Goal: Task Accomplishment & Management: Complete application form

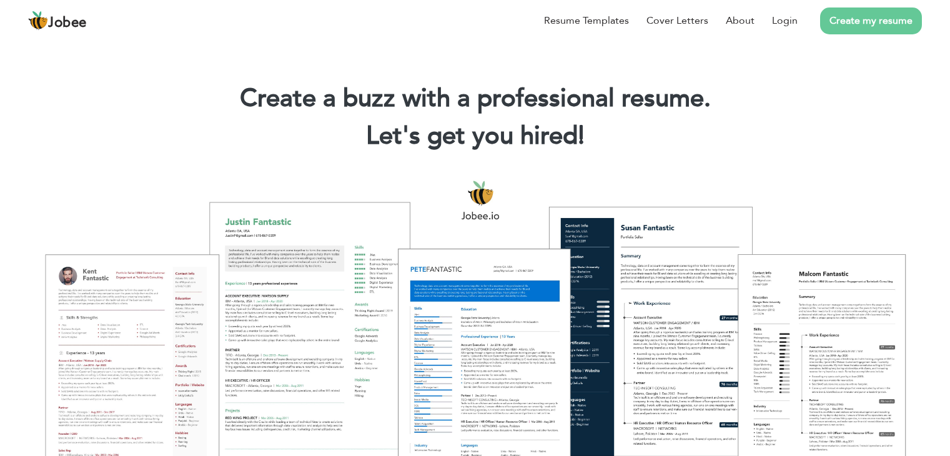
click at [888, 20] on link "Create my resume" at bounding box center [871, 20] width 102 height 27
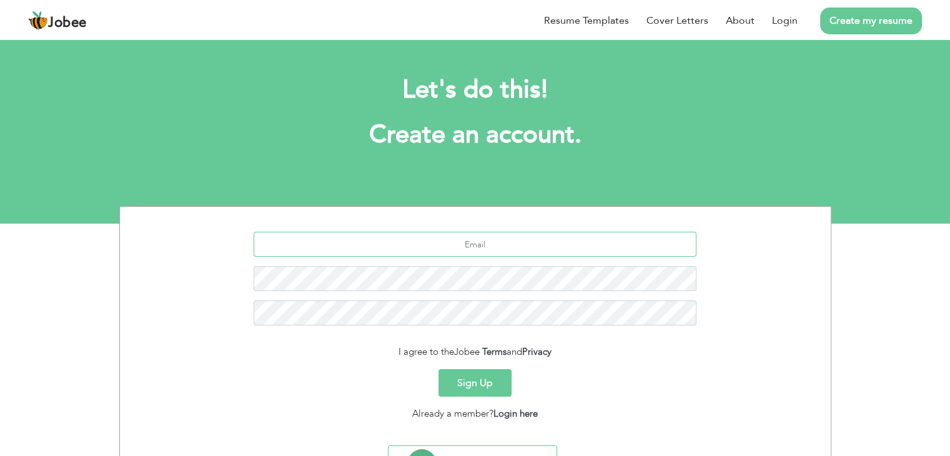
click at [502, 244] on input "text" at bounding box center [474, 244] width 443 height 25
type input "sahar.lodhi@live.com"
click at [485, 383] on button "Sign Up" at bounding box center [474, 382] width 73 height 27
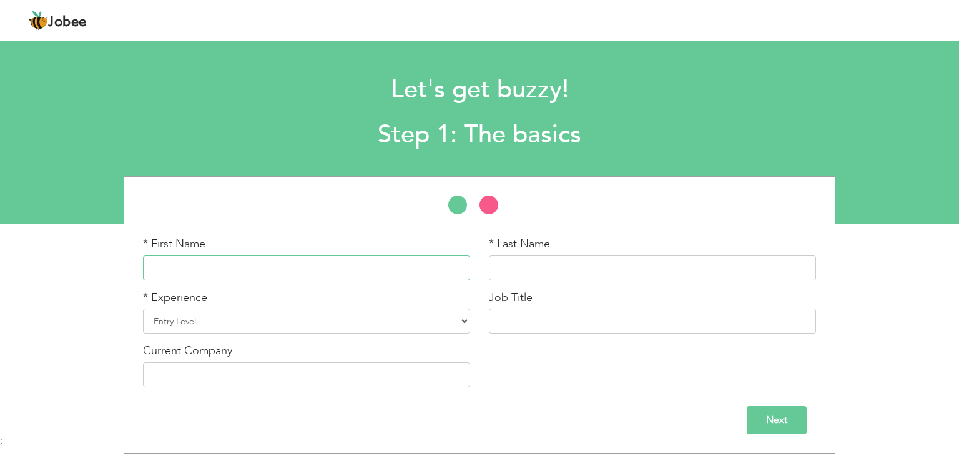
click at [247, 258] on input "text" at bounding box center [306, 267] width 327 height 25
type input "Sahar"
type input "Lodhi"
click at [257, 317] on select "Entry Level Less than 1 Year 1 Year 2 Years 3 Years 4 Years 5 Years 6 Years 7 Y…" at bounding box center [306, 320] width 327 height 25
select select "12"
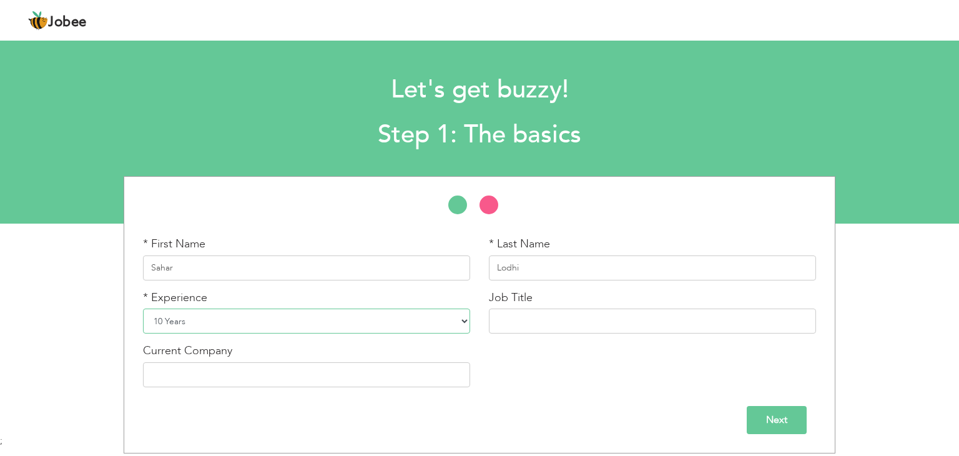
click at [143, 308] on select "Entry Level Less than 1 Year 1 Year 2 Years 3 Years 4 Years 5 Years 6 Years 7 Y…" at bounding box center [306, 320] width 327 height 25
click at [518, 322] on input "text" at bounding box center [652, 320] width 327 height 25
type input "Sales Coordinator"
click at [391, 379] on input "text" at bounding box center [306, 374] width 327 height 25
type input "Eglo [GEOGRAPHIC_DATA]"
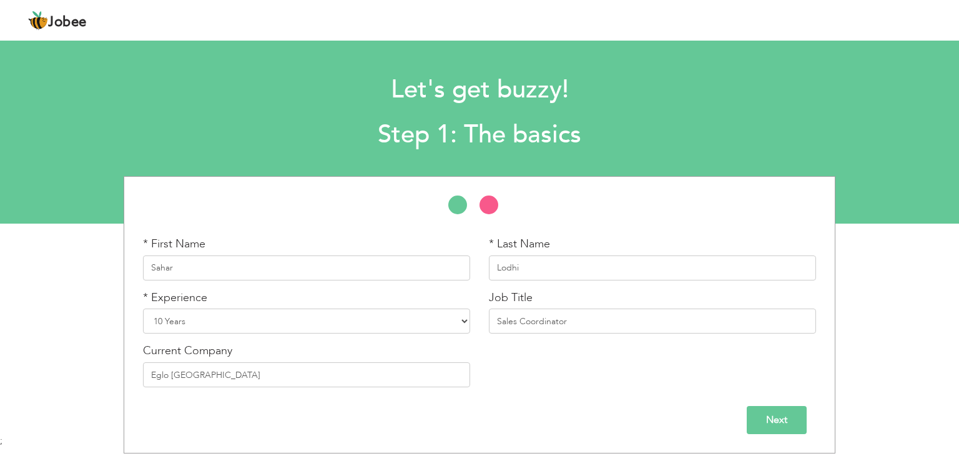
click at [781, 422] on input "Next" at bounding box center [777, 420] width 60 height 28
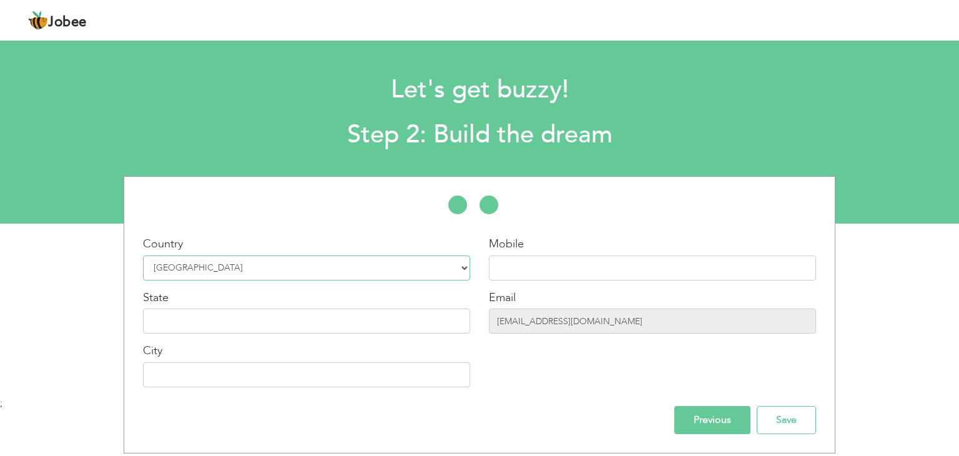
click at [422, 272] on select "Select Country Afghanistan Albania Algeria American Samoa Andorra Angola Anguil…" at bounding box center [306, 267] width 327 height 25
select select "228"
click at [390, 314] on input "text" at bounding box center [306, 320] width 327 height 25
type input "Dubai"
click at [240, 375] on input "text" at bounding box center [306, 374] width 327 height 25
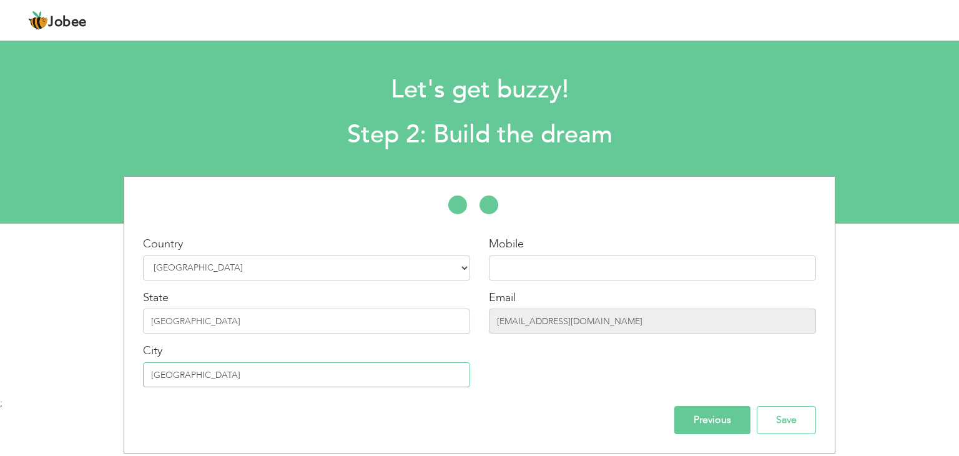
type input "Dubai"
click at [551, 265] on input "text" at bounding box center [652, 267] width 327 height 25
type input "+971585121457"
click at [789, 422] on input "Save" at bounding box center [786, 420] width 59 height 28
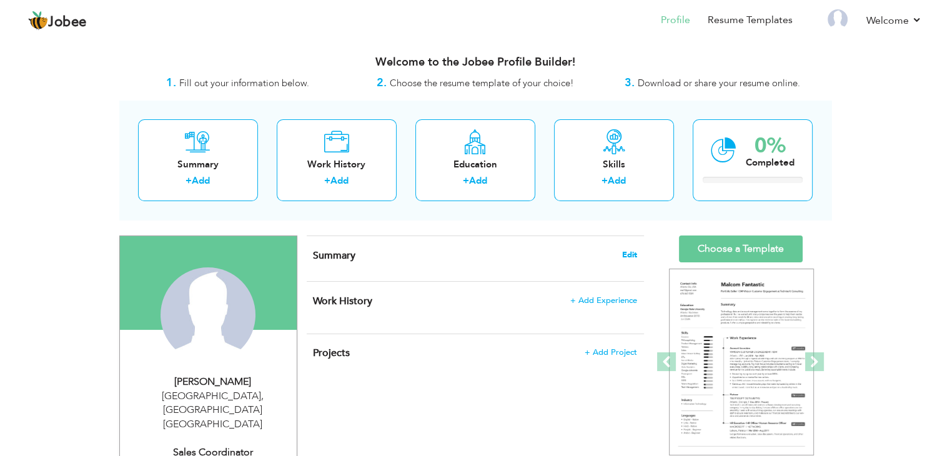
click at [629, 252] on span "Edit" at bounding box center [629, 254] width 15 height 9
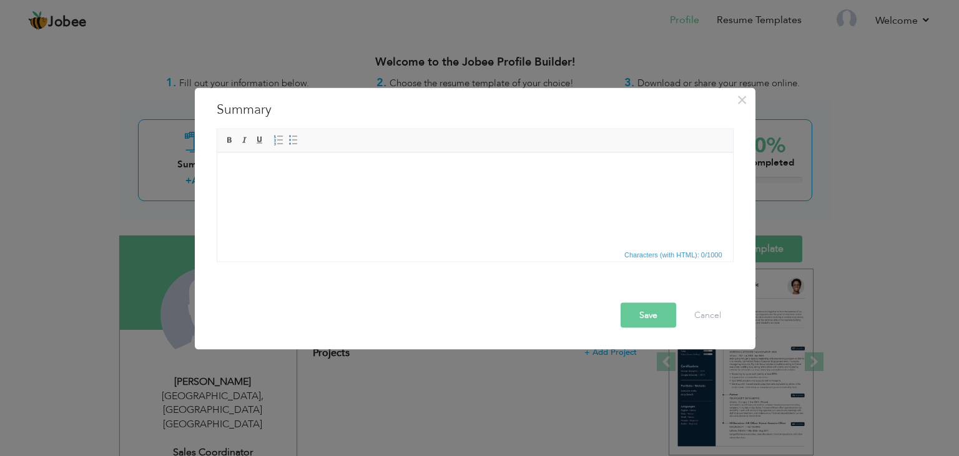
click at [347, 185] on html at bounding box center [475, 171] width 516 height 38
drag, startPoint x: 347, startPoint y: 185, endPoint x: 321, endPoint y: 183, distance: 26.3
click at [321, 183] on html at bounding box center [475, 171] width 516 height 38
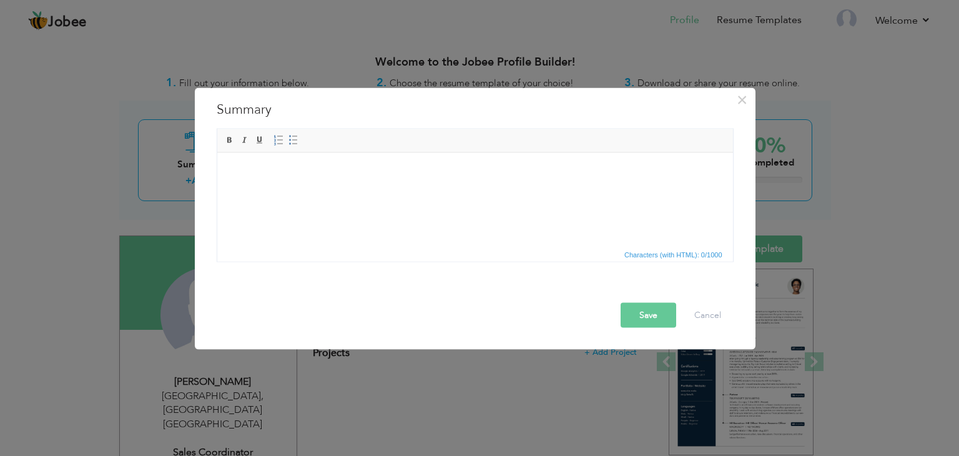
click at [321, 183] on html at bounding box center [475, 171] width 516 height 38
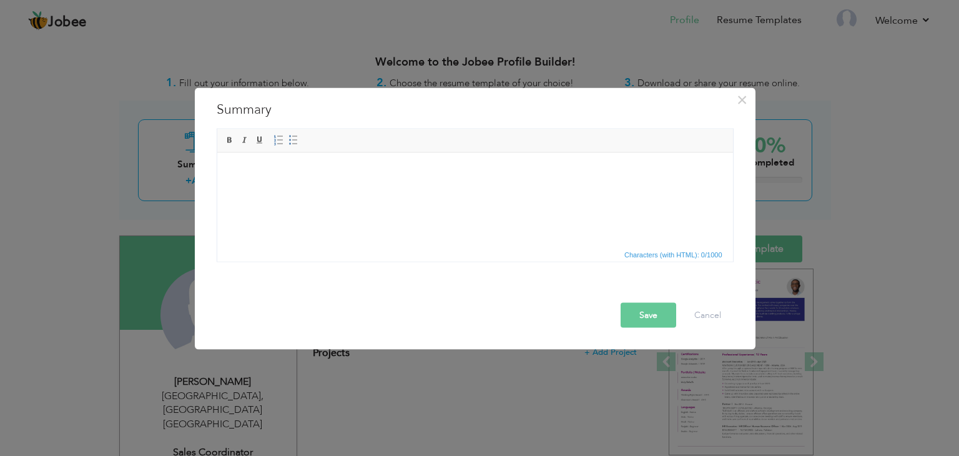
click at [263, 180] on html at bounding box center [475, 171] width 516 height 38
drag, startPoint x: 263, startPoint y: 180, endPoint x: 530, endPoint y: 180, distance: 266.6
click at [530, 180] on html at bounding box center [475, 171] width 516 height 38
click at [406, 190] on html at bounding box center [475, 171] width 516 height 38
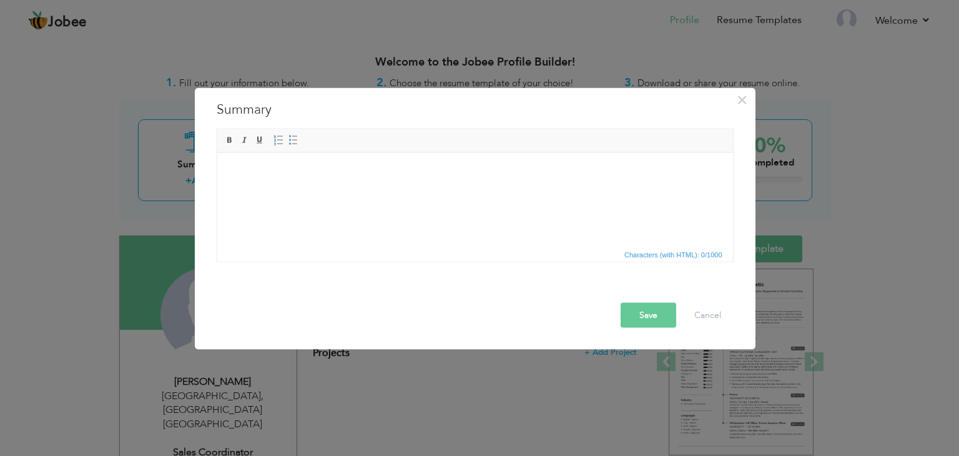
click at [406, 190] on html at bounding box center [475, 171] width 516 height 38
click at [333, 190] on html at bounding box center [475, 171] width 516 height 38
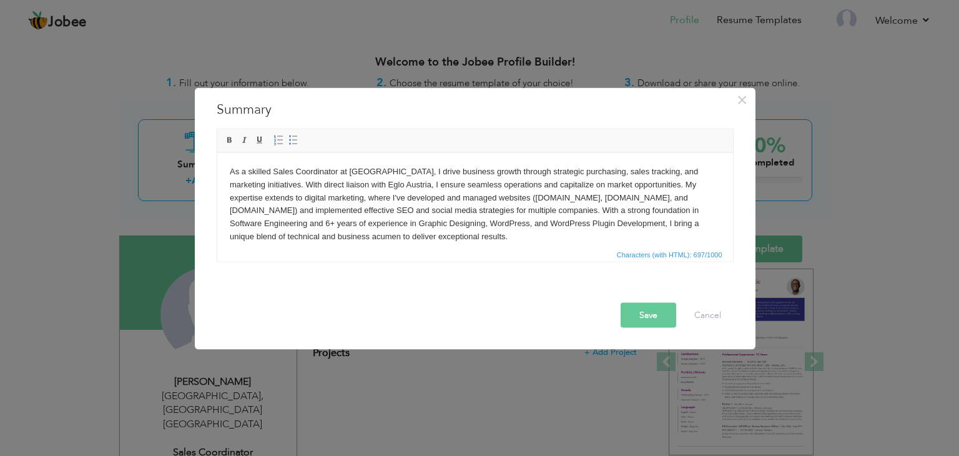
click at [590, 198] on body "As a skilled Sales Coordinator at Eglo Pakistan, I drive business growth throug…" at bounding box center [474, 204] width 491 height 78
click at [646, 314] on button "Save" at bounding box center [649, 315] width 56 height 25
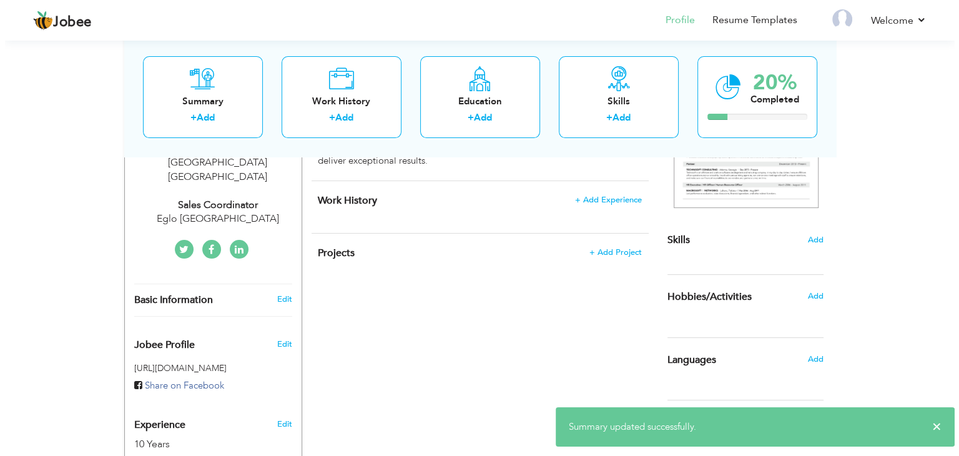
scroll to position [251, 0]
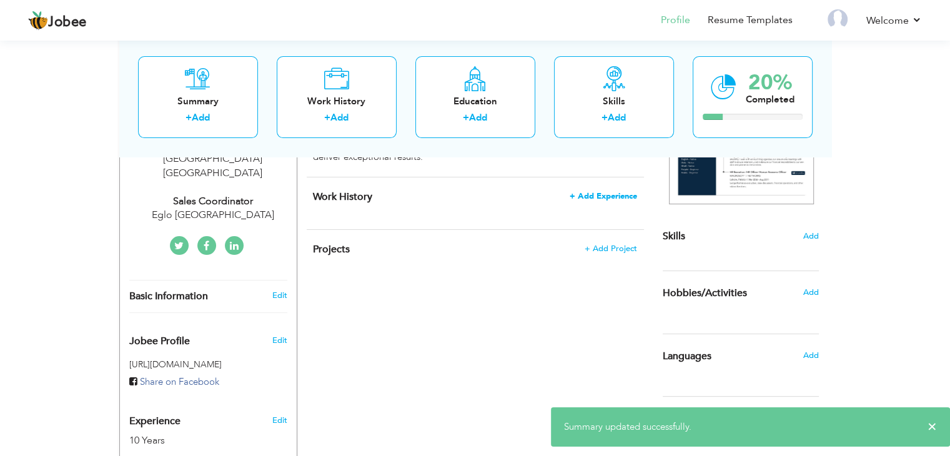
click at [602, 192] on span "+ Add Experience" at bounding box center [602, 196] width 67 height 9
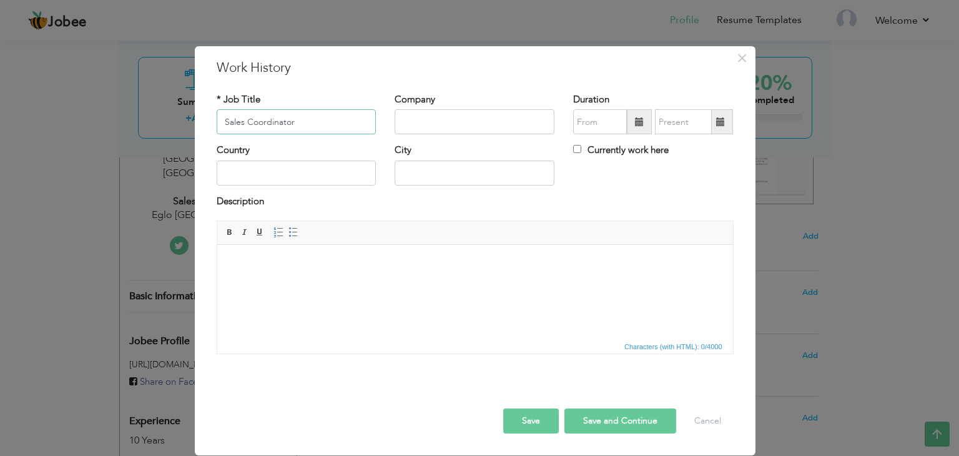
type input "Sales Coordinator"
click at [450, 118] on input "text" at bounding box center [475, 121] width 160 height 25
type input "Eglo Pakistan"
click at [293, 168] on input "text" at bounding box center [297, 172] width 160 height 25
type input "Pakistan"
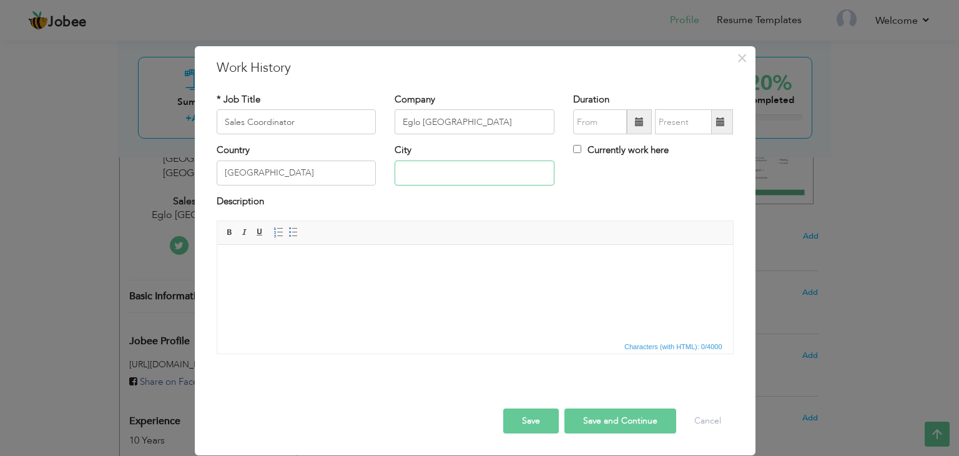
click at [423, 173] on input "text" at bounding box center [475, 172] width 160 height 25
type input "Islamabad"
click at [643, 123] on span at bounding box center [639, 121] width 9 height 9
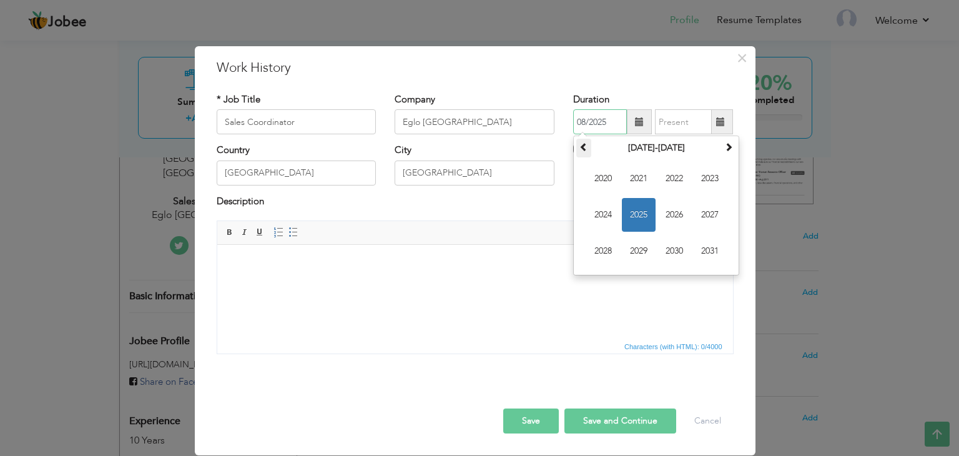
click at [589, 150] on th at bounding box center [583, 148] width 15 height 19
click at [607, 245] on span "2018" at bounding box center [603, 251] width 34 height 34
click at [608, 213] on span "May" at bounding box center [603, 215] width 34 height 34
type input "05/2018"
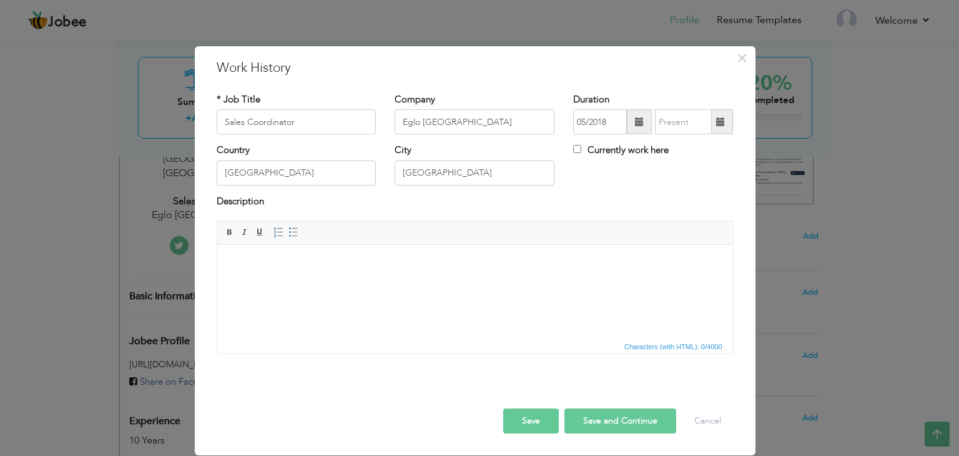
click at [723, 124] on span at bounding box center [720, 121] width 9 height 9
type input "08/2025"
click at [723, 124] on span at bounding box center [720, 121] width 9 height 9
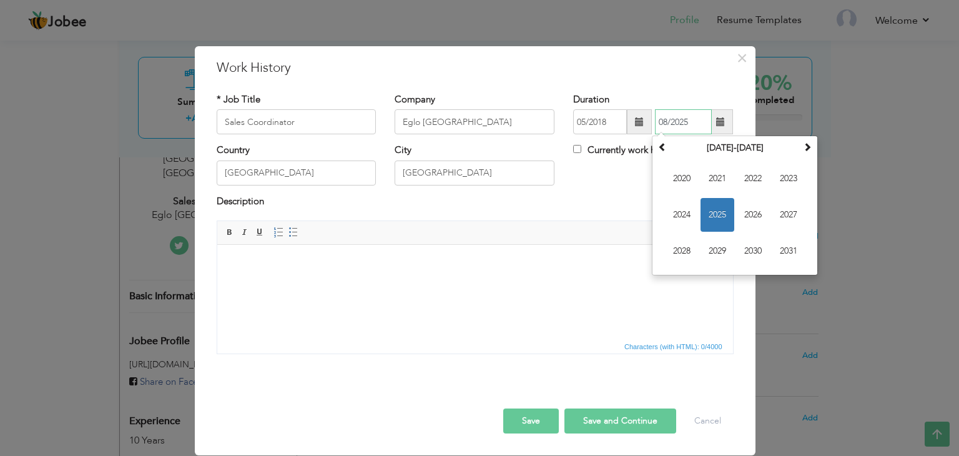
click at [712, 209] on span "2025" at bounding box center [718, 215] width 34 height 34
click at [576, 146] on input "Currently work here" at bounding box center [577, 149] width 8 height 8
checkbox input "true"
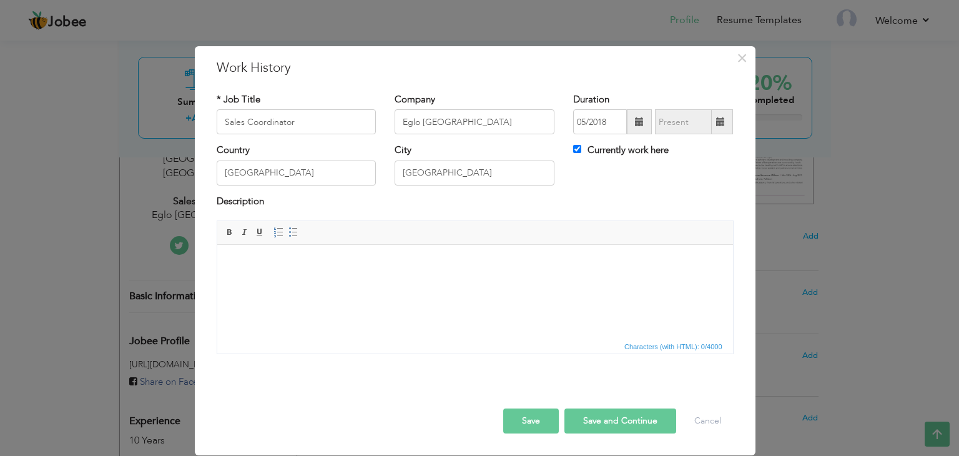
click at [354, 260] on body at bounding box center [474, 263] width 491 height 13
click at [636, 417] on button "Save and Continue" at bounding box center [620, 420] width 112 height 25
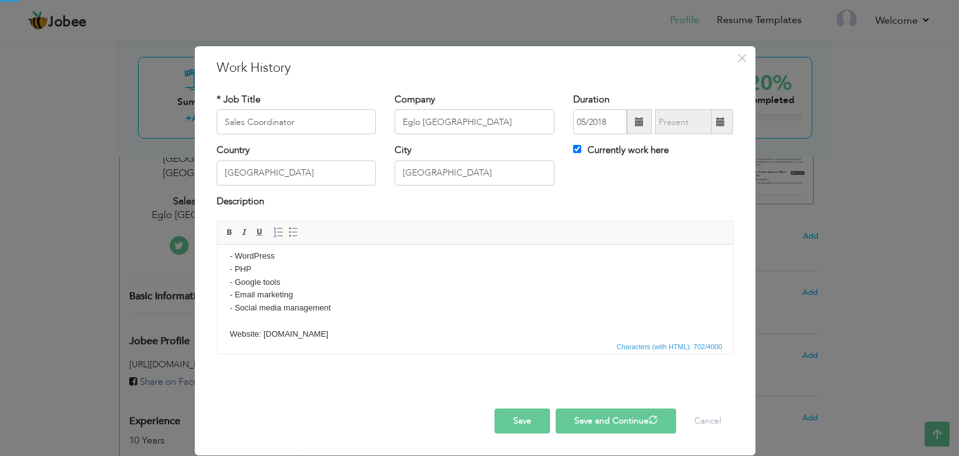
checkbox input "false"
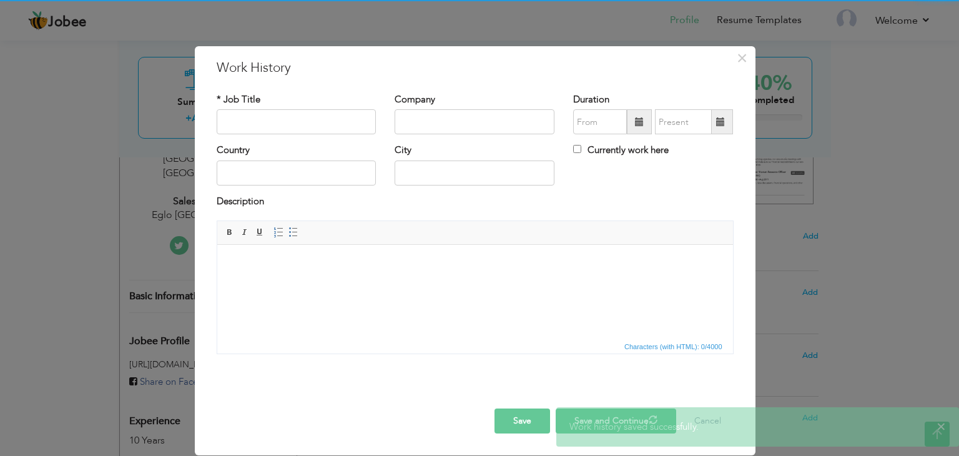
scroll to position [0, 0]
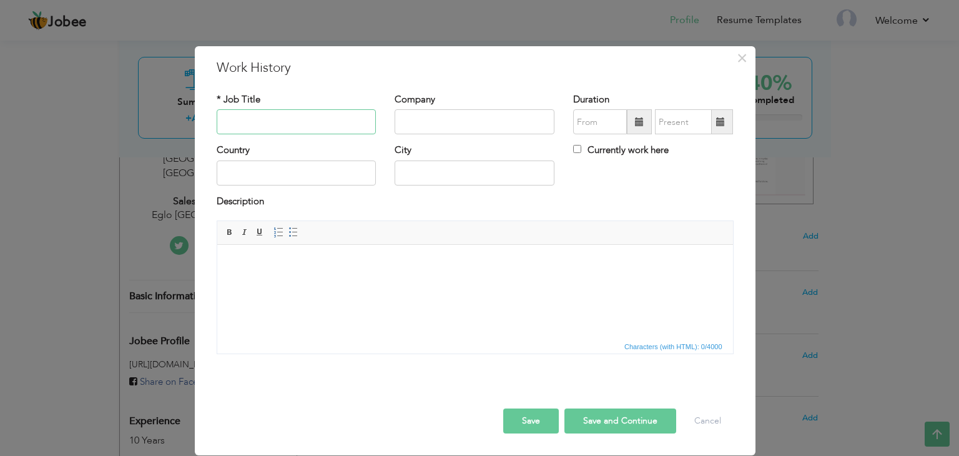
click at [253, 119] on input "text" at bounding box center [297, 121] width 160 height 25
type input "Front End Developer"
click at [422, 124] on input "text" at bounding box center [475, 121] width 160 height 25
type input "Banjaiga"
click at [636, 123] on span at bounding box center [639, 121] width 9 height 9
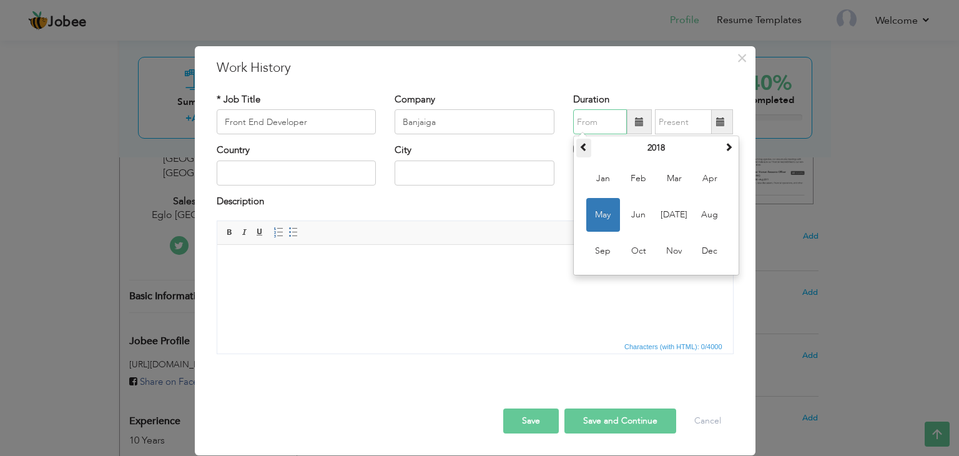
click at [589, 150] on th at bounding box center [583, 148] width 15 height 19
click at [589, 151] on th at bounding box center [583, 148] width 15 height 19
click at [679, 251] on span "Nov" at bounding box center [674, 251] width 34 height 34
type input "11/2016"
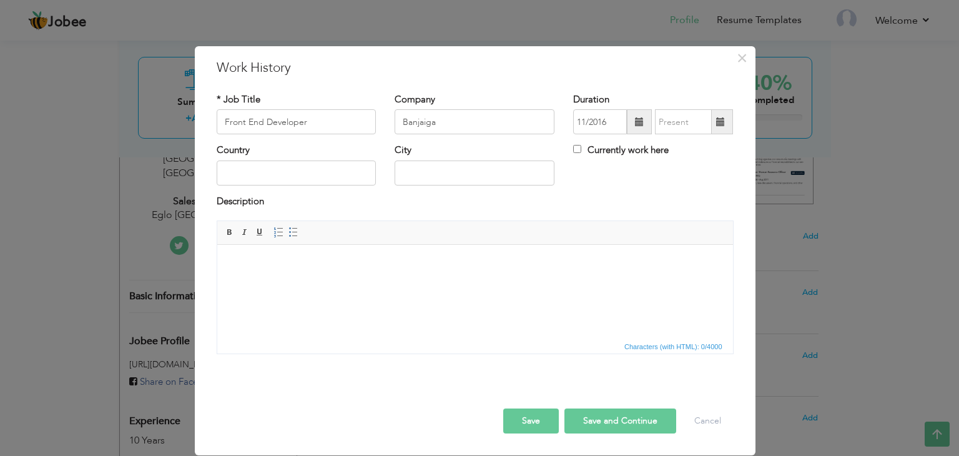
click at [722, 121] on span at bounding box center [720, 121] width 9 height 9
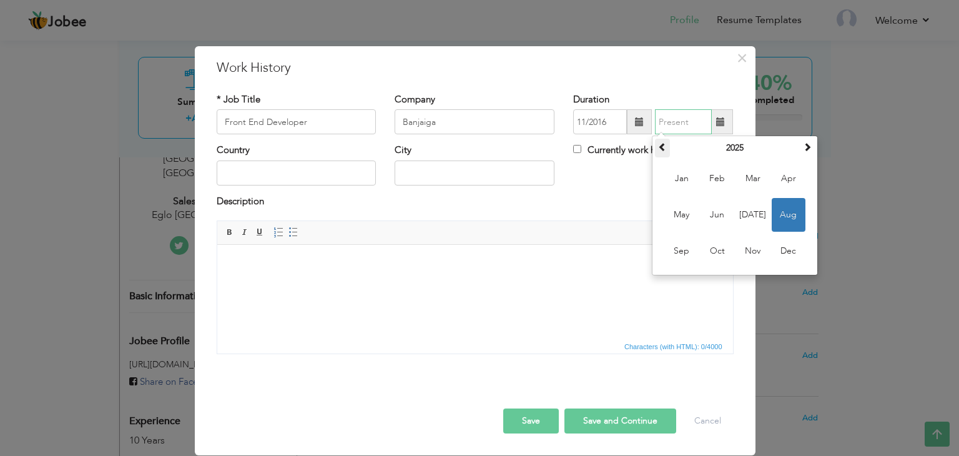
click at [667, 148] on span at bounding box center [662, 146] width 9 height 9
click at [736, 148] on th "2022" at bounding box center [735, 148] width 130 height 19
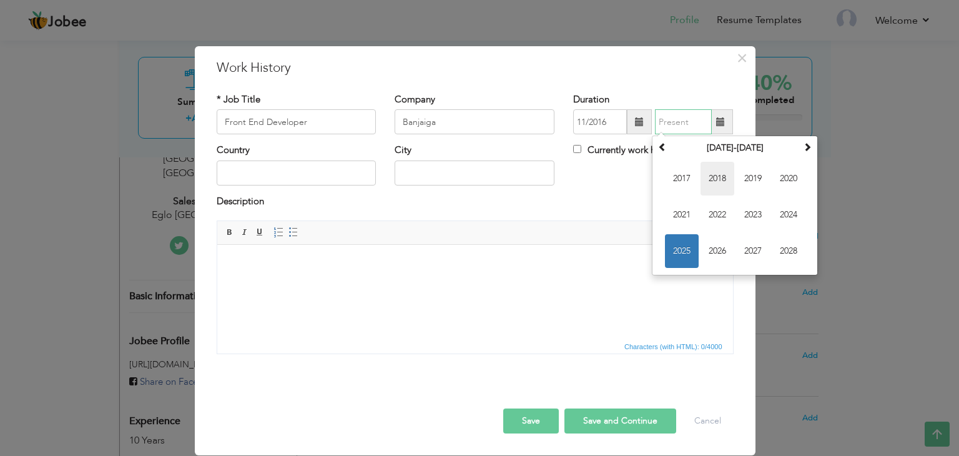
click at [714, 174] on span "2018" at bounding box center [718, 179] width 34 height 34
click at [686, 212] on span "May" at bounding box center [682, 215] width 34 height 34
type input "05/2018"
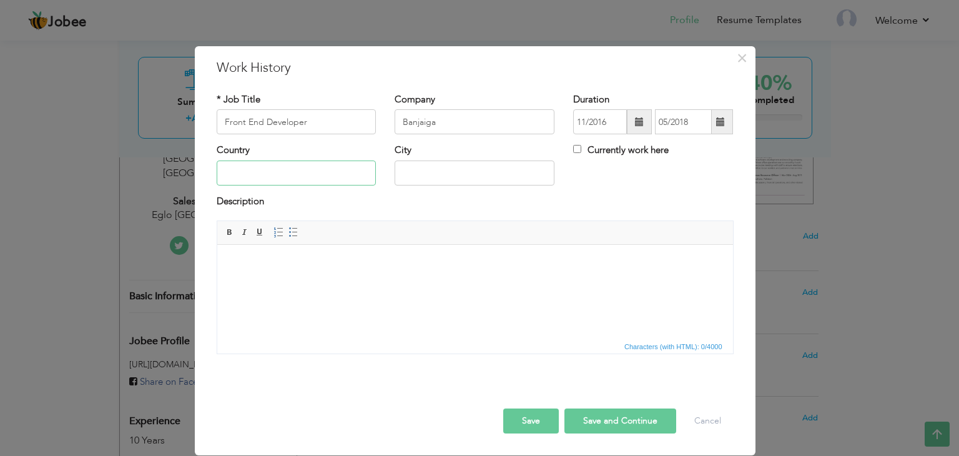
click at [368, 175] on input "text" at bounding box center [297, 172] width 160 height 25
type input "Pakistan"
click at [495, 167] on input "text" at bounding box center [475, 172] width 160 height 25
type input "Islamabad"
click at [338, 283] on html at bounding box center [475, 264] width 516 height 38
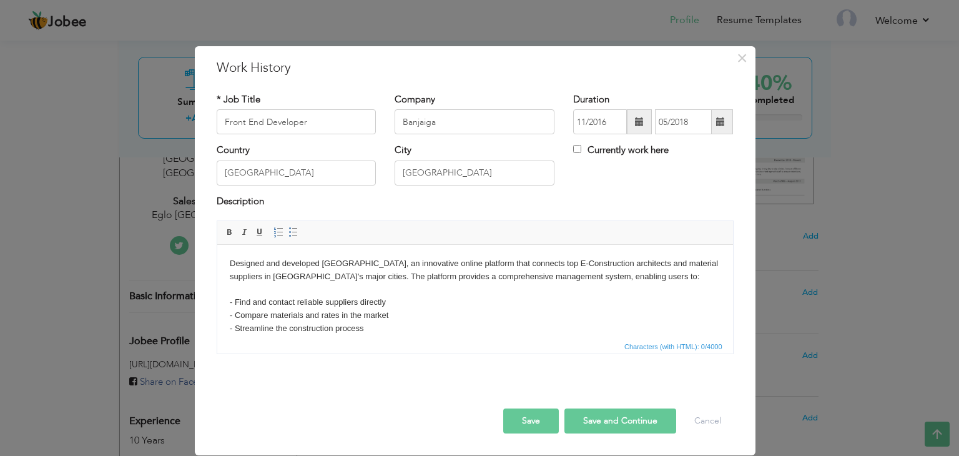
scroll to position [150, 0]
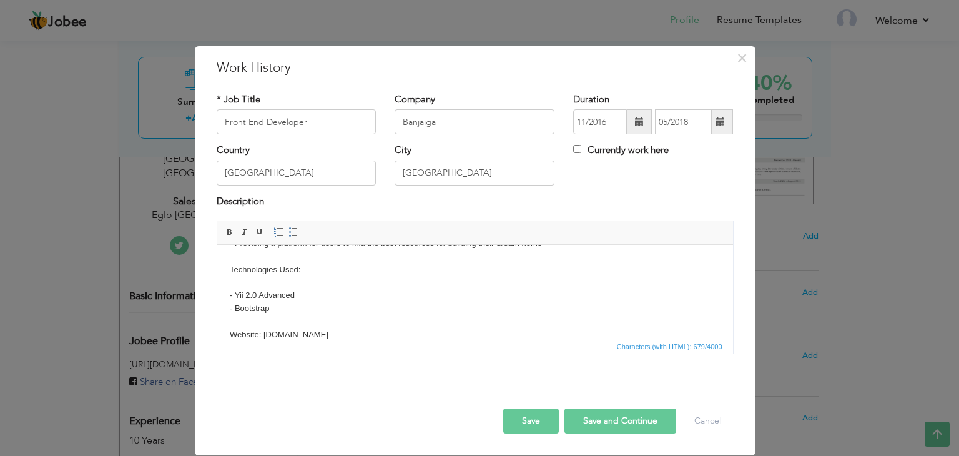
click at [613, 416] on button "Save and Continue" at bounding box center [620, 420] width 112 height 25
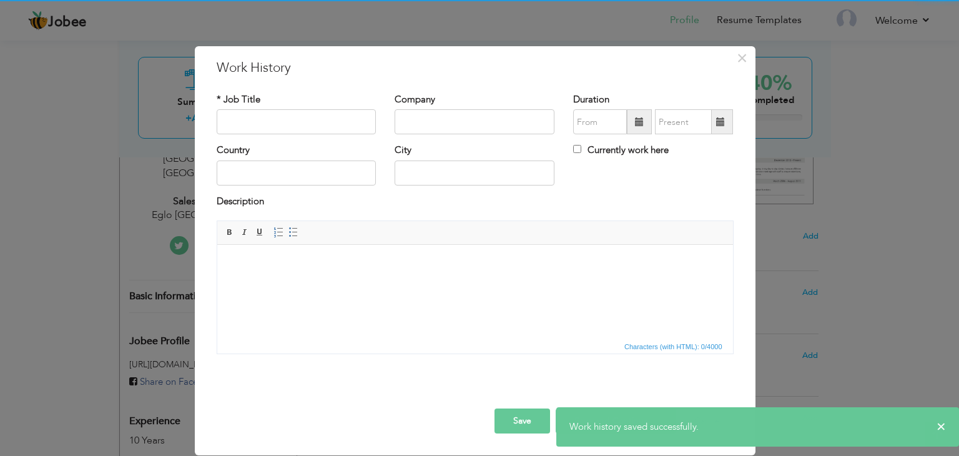
scroll to position [0, 0]
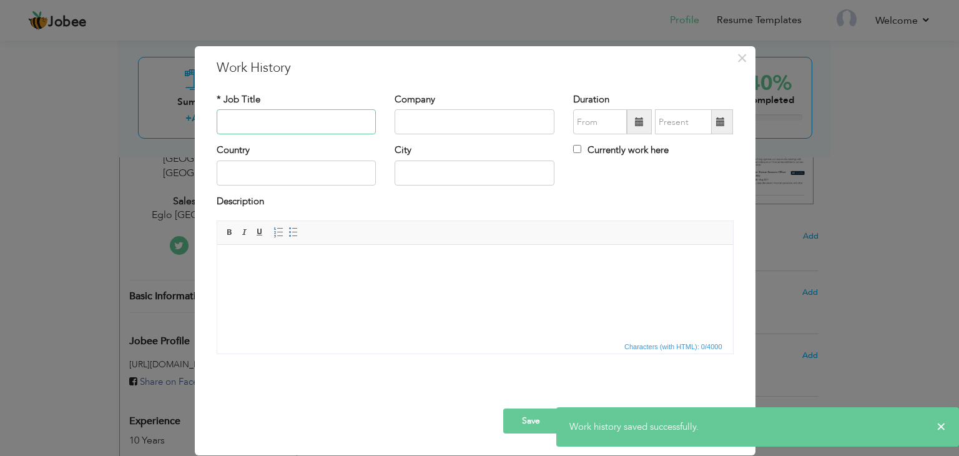
click at [321, 123] on input "text" at bounding box center [297, 121] width 160 height 25
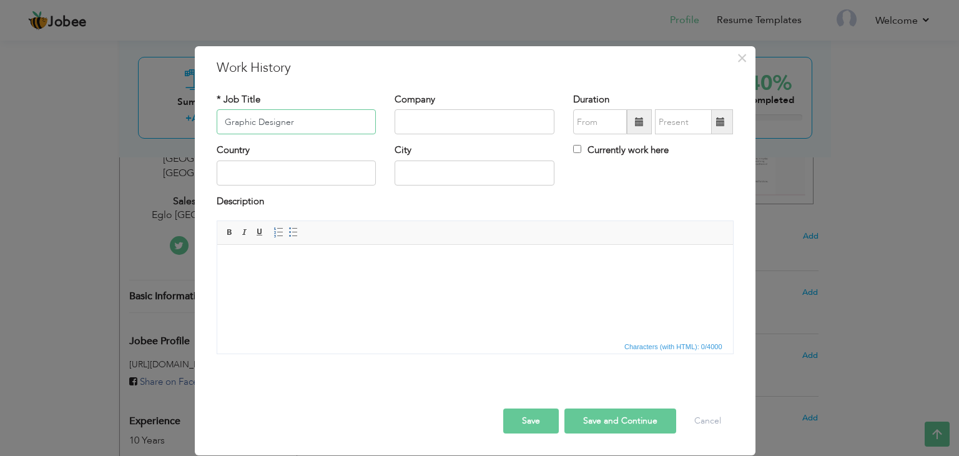
type input "Graphic Designer"
click at [422, 124] on input "text" at bounding box center [475, 121] width 160 height 25
type input "Cozmuler"
click at [357, 168] on input "text" at bounding box center [297, 172] width 160 height 25
type input "Pakistan"
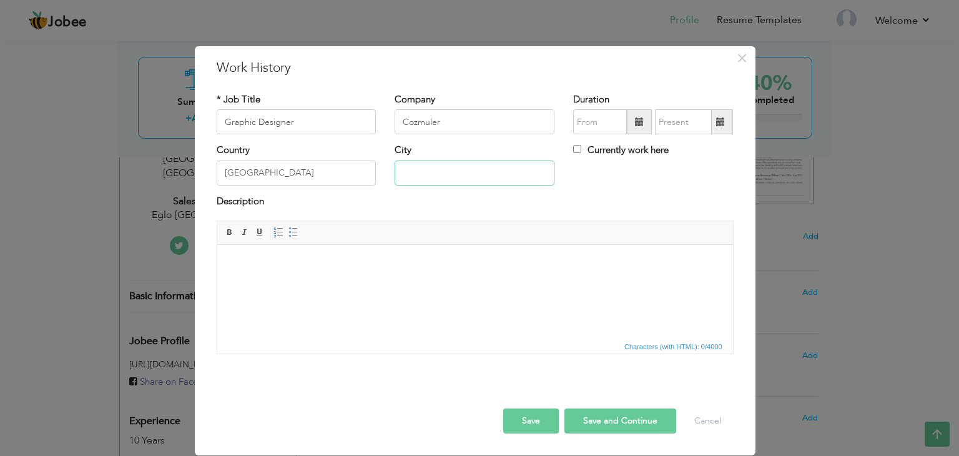
click at [512, 174] on input "text" at bounding box center [475, 172] width 160 height 25
type input "Islamabad"
click at [644, 124] on span at bounding box center [639, 121] width 9 height 9
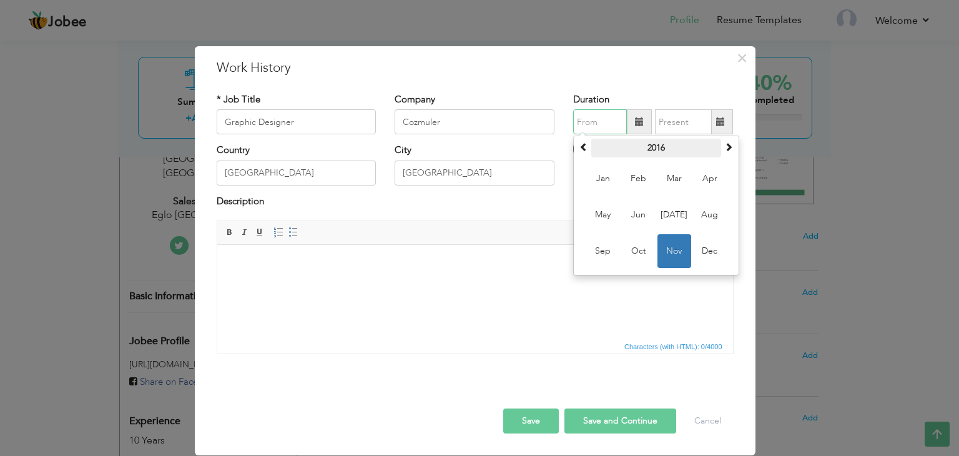
click at [659, 153] on th "2016" at bounding box center [656, 148] width 130 height 19
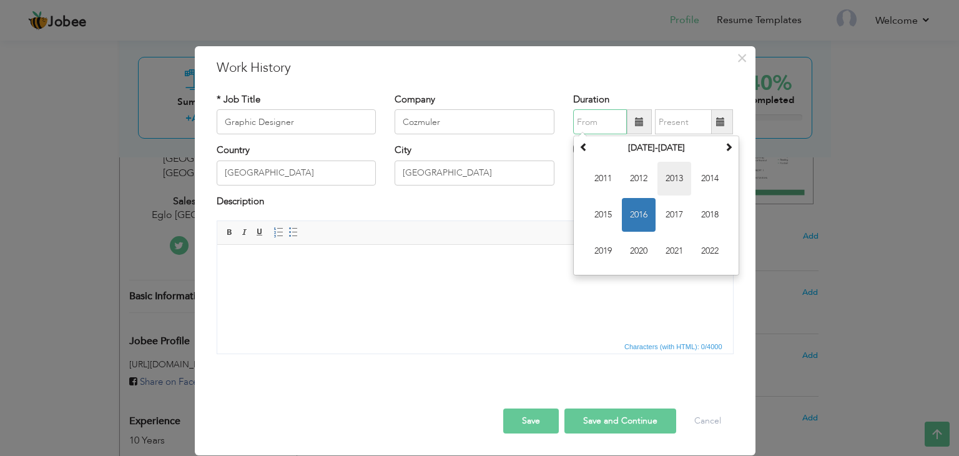
click at [673, 177] on span "2013" at bounding box center [674, 179] width 34 height 34
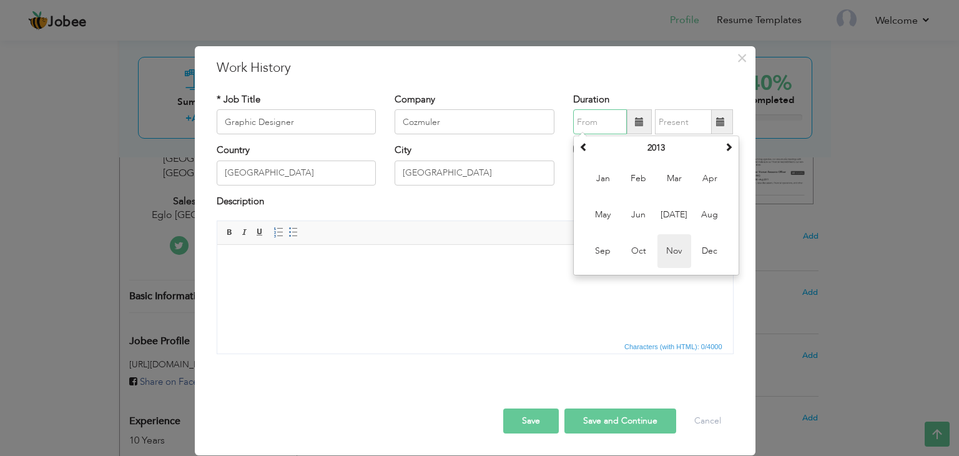
click at [671, 247] on span "Nov" at bounding box center [674, 251] width 34 height 34
type input "11/2013"
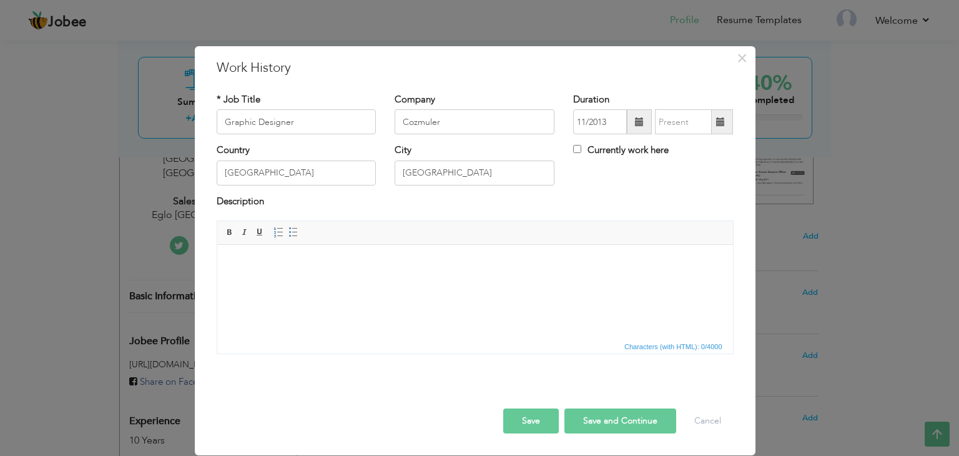
click at [726, 125] on span at bounding box center [721, 121] width 24 height 25
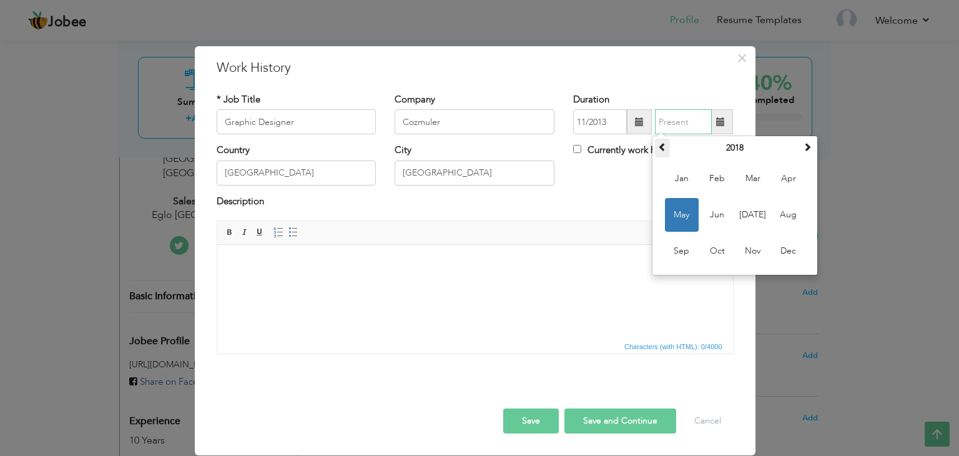
click at [666, 148] on span at bounding box center [662, 146] width 9 height 9
click at [746, 251] on span "Nov" at bounding box center [753, 251] width 34 height 34
type input "11/2016"
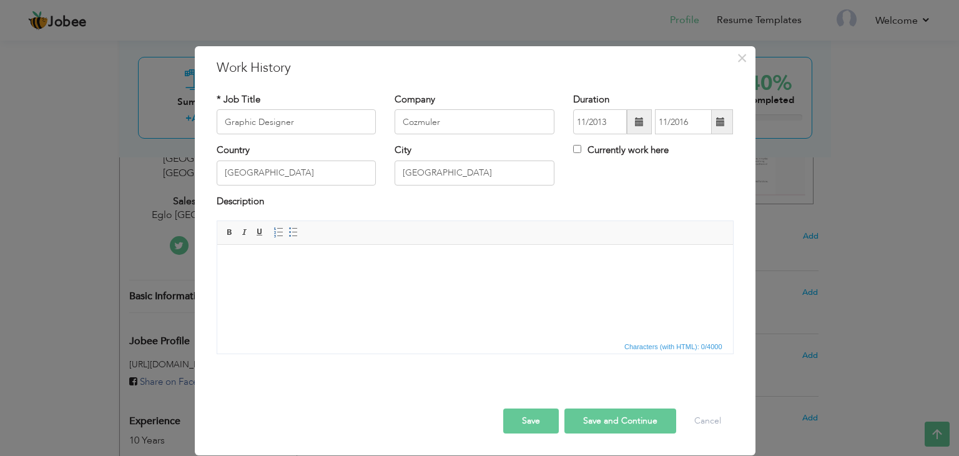
click at [372, 342] on span "Characters (with HTML): 0/4000" at bounding box center [475, 345] width 516 height 15
click at [322, 283] on html at bounding box center [475, 264] width 516 height 38
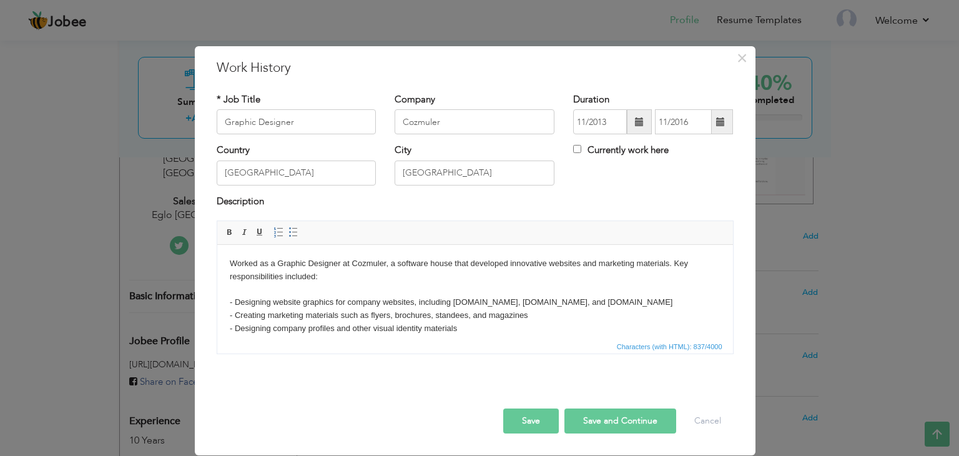
scroll to position [137, 0]
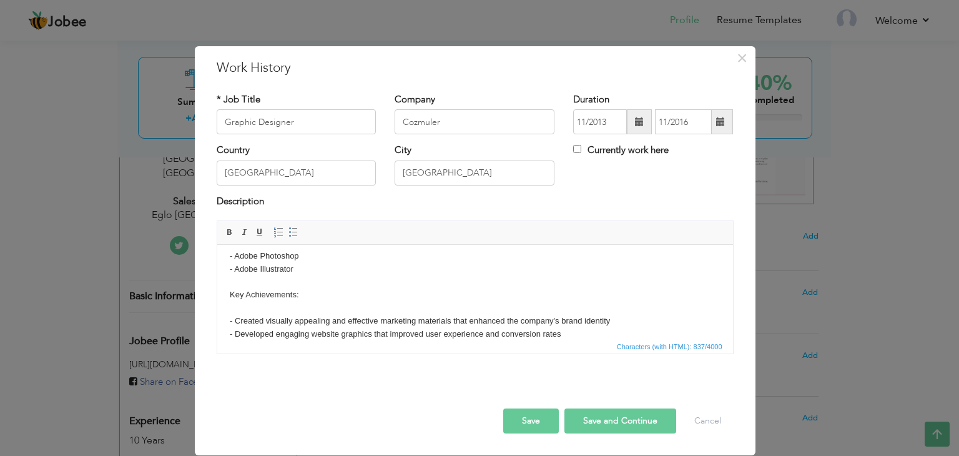
click at [632, 414] on button "Save and Continue" at bounding box center [620, 420] width 112 height 25
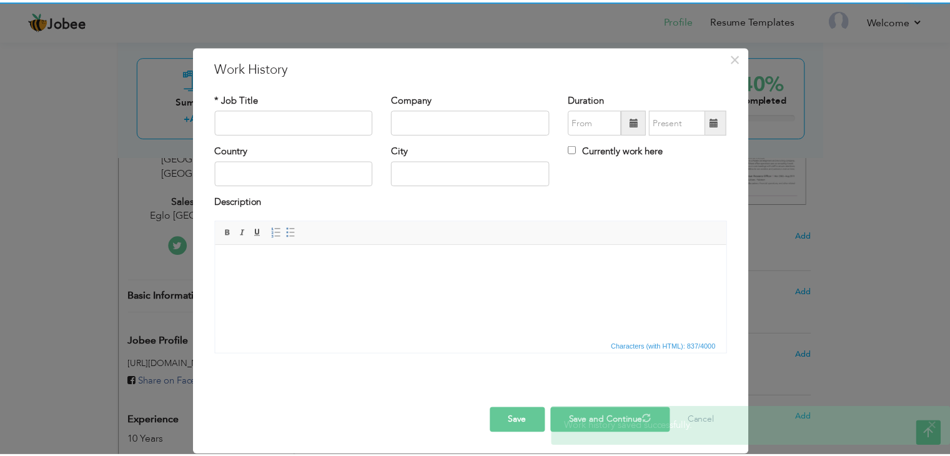
scroll to position [0, 0]
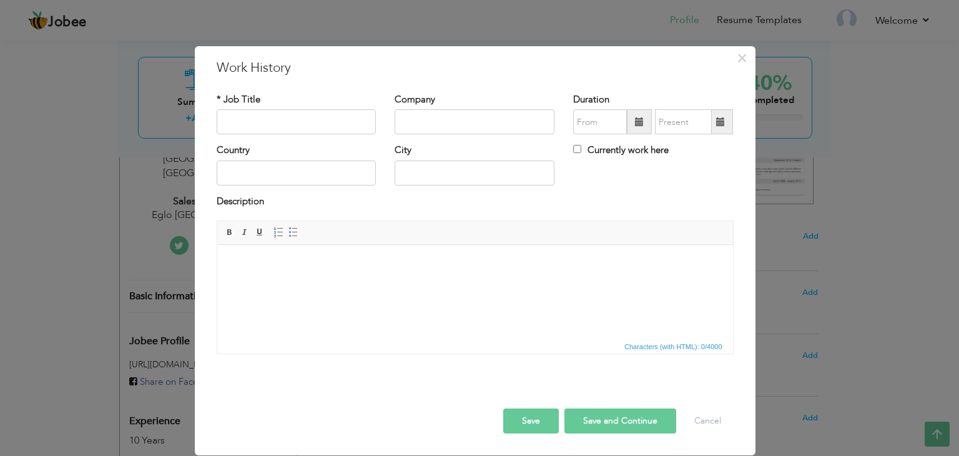
click at [537, 419] on button "Save" at bounding box center [531, 420] width 56 height 25
click at [740, 56] on span "×" at bounding box center [742, 58] width 11 height 22
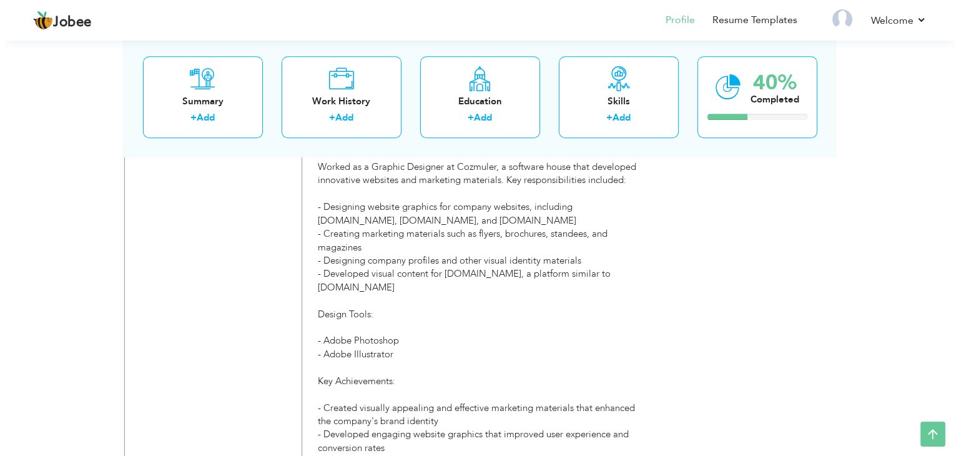
scroll to position [1090, 0]
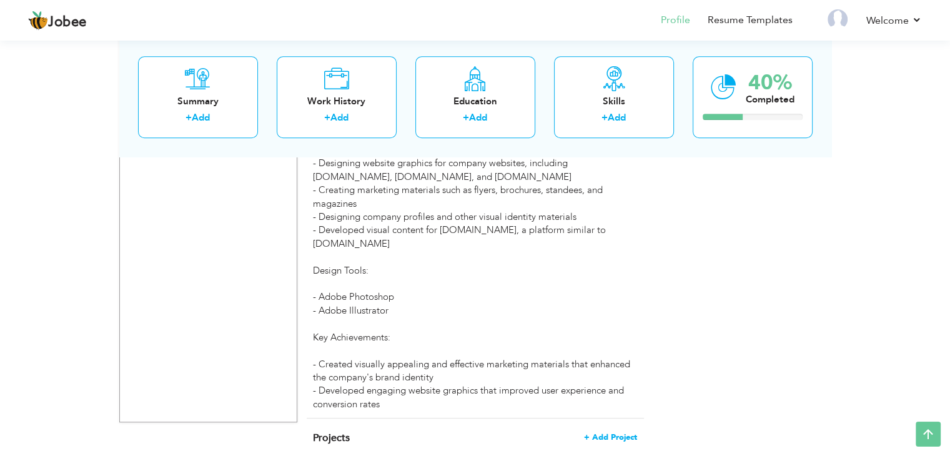
click at [619, 433] on span "+ Add Project" at bounding box center [610, 437] width 53 height 9
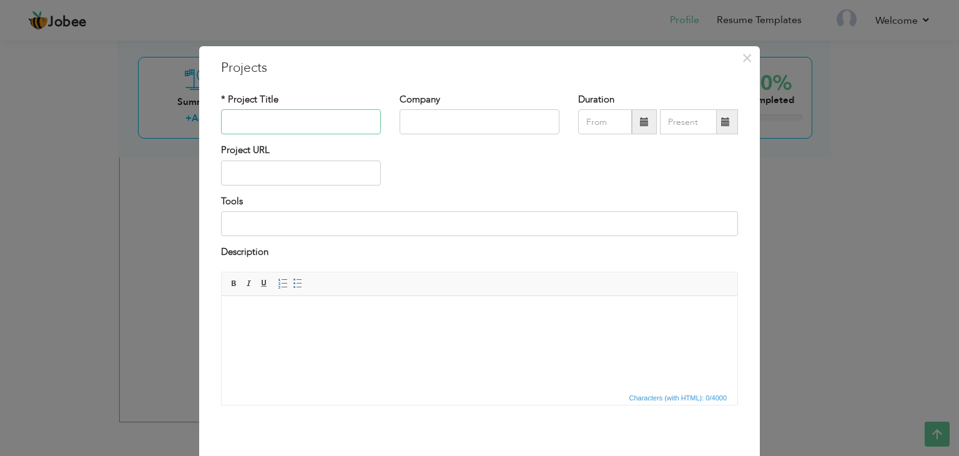
click at [307, 126] on input "text" at bounding box center [301, 121] width 160 height 25
type input "E"
click at [744, 57] on span "×" at bounding box center [747, 58] width 11 height 22
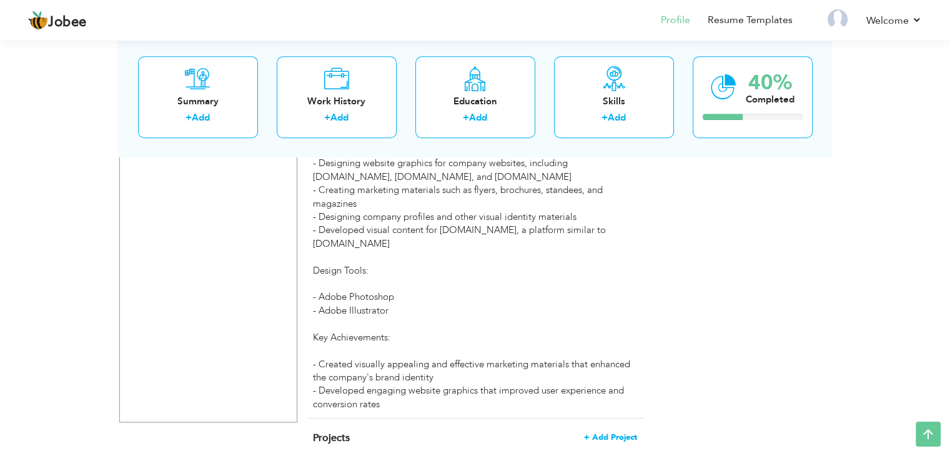
click at [626, 433] on span "+ Add Project" at bounding box center [610, 437] width 53 height 9
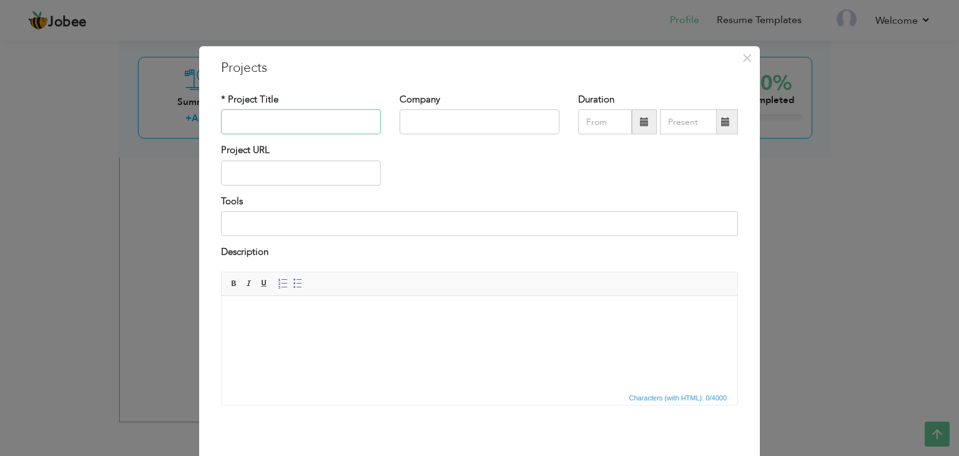
click at [323, 125] on input "text" at bounding box center [301, 121] width 160 height 25
type input "Sales"
click at [438, 109] on input "text" at bounding box center [480, 121] width 160 height 25
type input "Eglo Pakistan"
click at [362, 177] on input "text" at bounding box center [301, 172] width 160 height 25
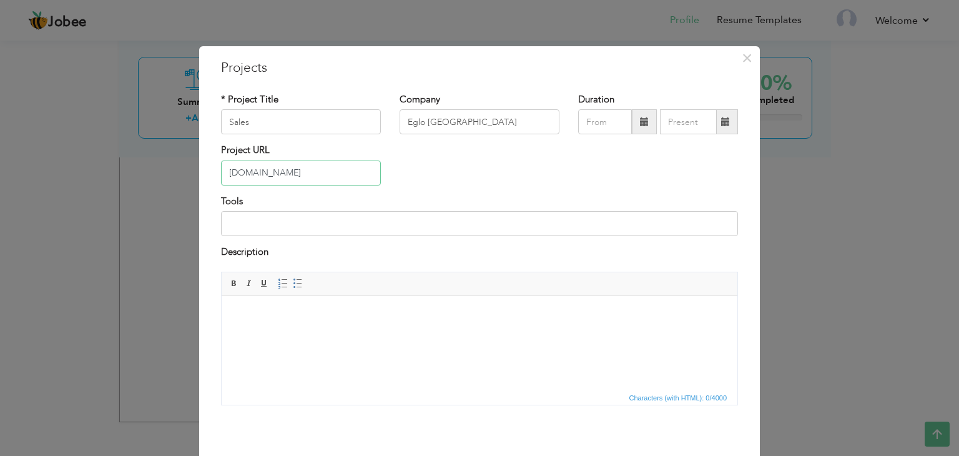
type input "www.eglo.pk"
click at [297, 125] on input "Sales" at bounding box center [301, 121] width 160 height 25
type input "Eglo"
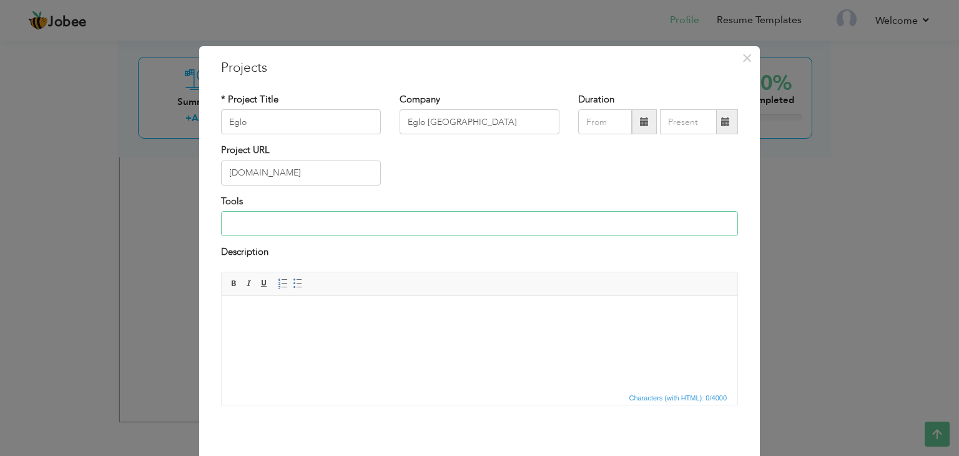
click at [292, 227] on input at bounding box center [479, 223] width 517 height 25
click at [325, 218] on input "PHP, WordPress," at bounding box center [479, 223] width 517 height 25
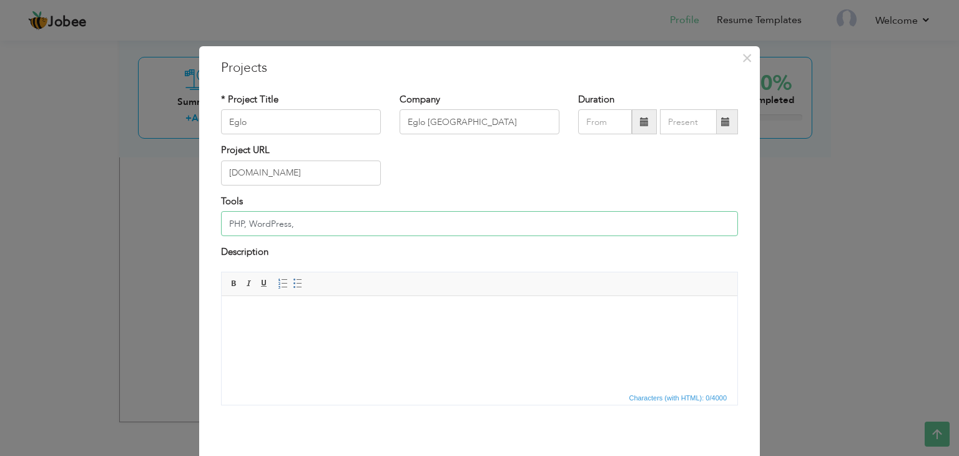
paste input "WordPress, PHP, Google, Emails, Social Medi"
drag, startPoint x: 355, startPoint y: 225, endPoint x: 291, endPoint y: 222, distance: 64.4
click at [291, 222] on input "PHP, WordPress, WordPress, PHP, Google, Emails, Social Medi" at bounding box center [479, 223] width 517 height 25
click at [410, 223] on input "PHP, WordPress, Google, Emails, Social Medi" at bounding box center [479, 223] width 517 height 25
click at [335, 222] on input "PHP, WordPress, Google, Emails, Social Media" at bounding box center [479, 223] width 517 height 25
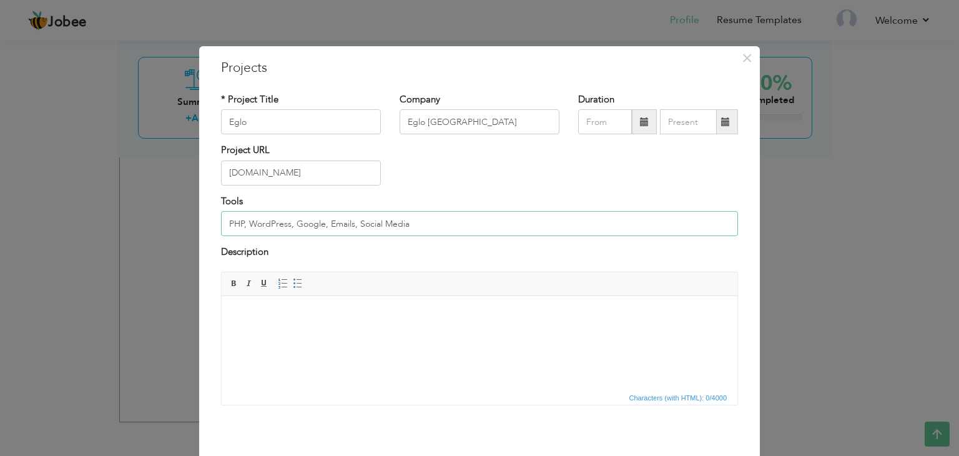
click at [335, 222] on input "PHP, WordPress, Google, Emails, Social Media" at bounding box center [479, 223] width 517 height 25
click at [345, 224] on input "PHP, WordPress, Social Media" at bounding box center [479, 223] width 517 height 25
click at [404, 219] on input "PHP, WordPress, Social Media, Photoshop" at bounding box center [479, 223] width 517 height 25
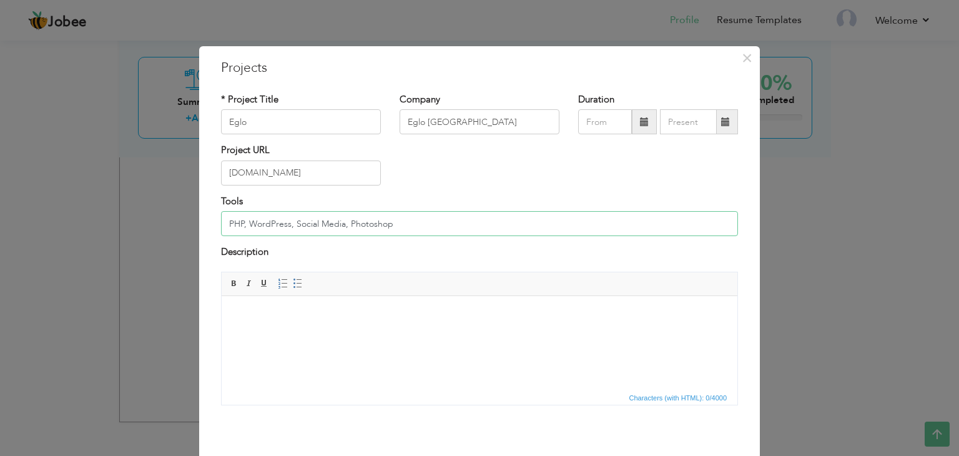
type input "PHP, WordPress, Social Media, Photoshop"
click at [373, 321] on html at bounding box center [480, 314] width 516 height 38
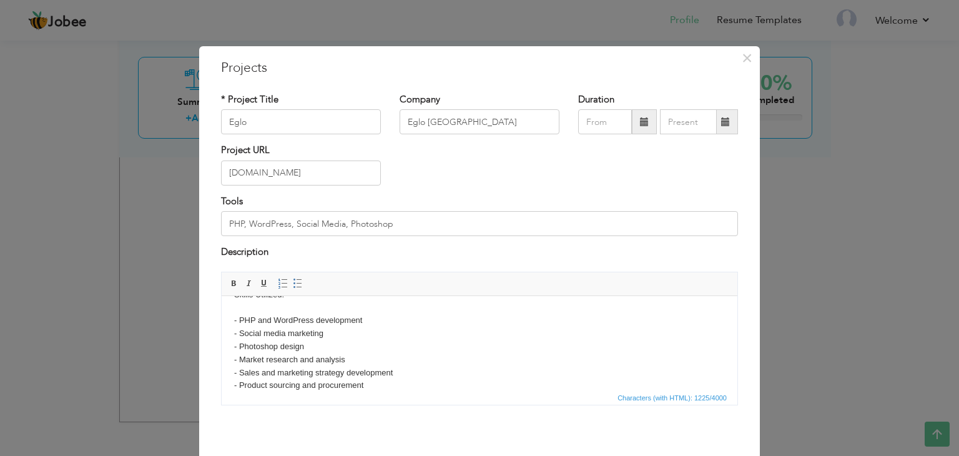
scroll to position [50, 0]
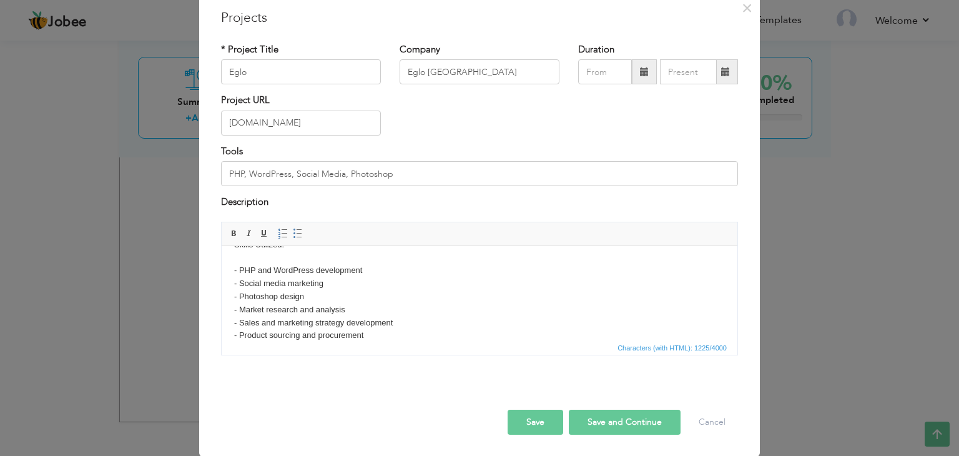
click at [608, 422] on button "Save and Continue" at bounding box center [625, 422] width 112 height 25
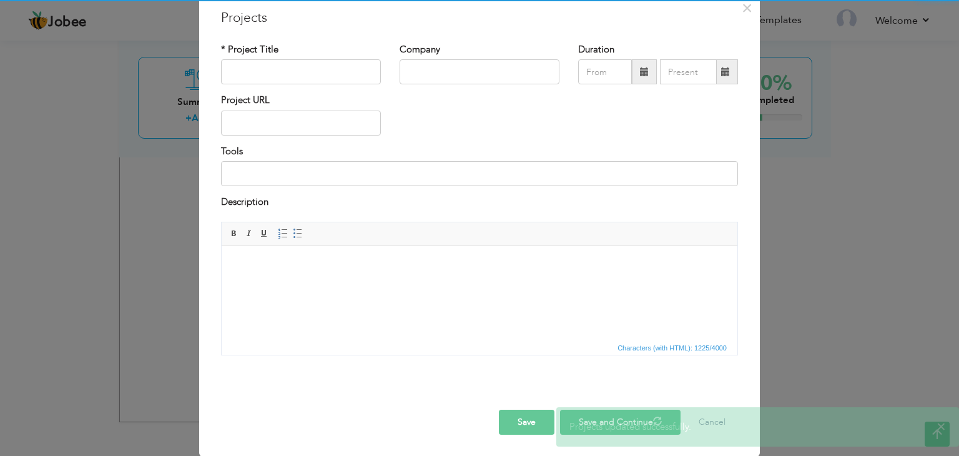
scroll to position [0, 0]
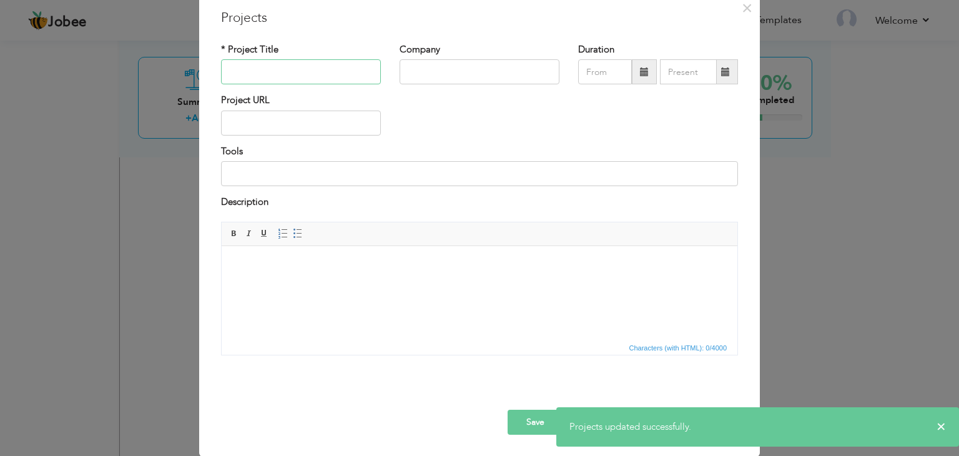
click at [312, 74] on input "text" at bounding box center [301, 71] width 160 height 25
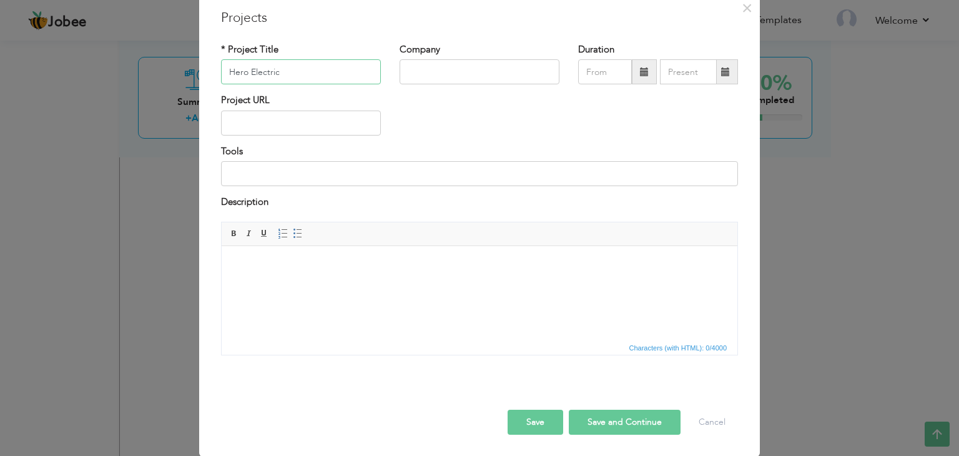
type input "Hero Electric"
click at [400, 76] on input "text" at bounding box center [480, 71] width 160 height 25
type input "Hero Electric"
click at [642, 72] on span at bounding box center [644, 71] width 9 height 9
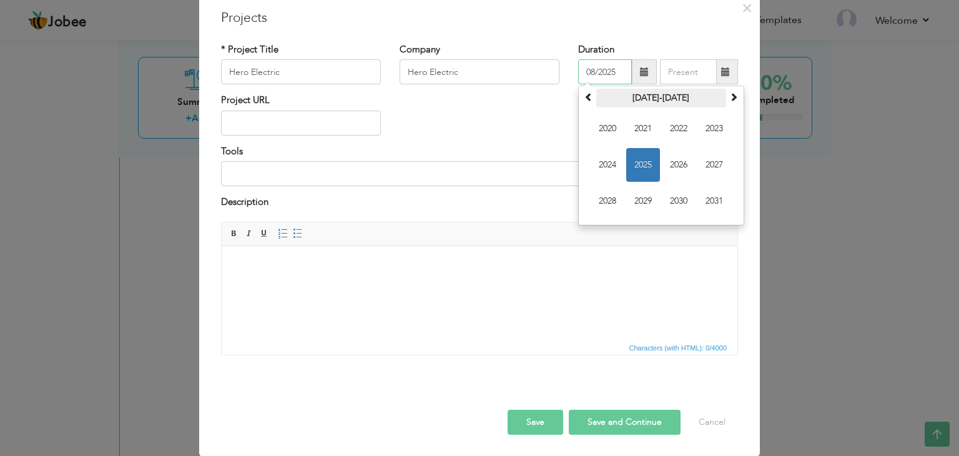
click at [651, 96] on th "2020-2031" at bounding box center [661, 98] width 130 height 19
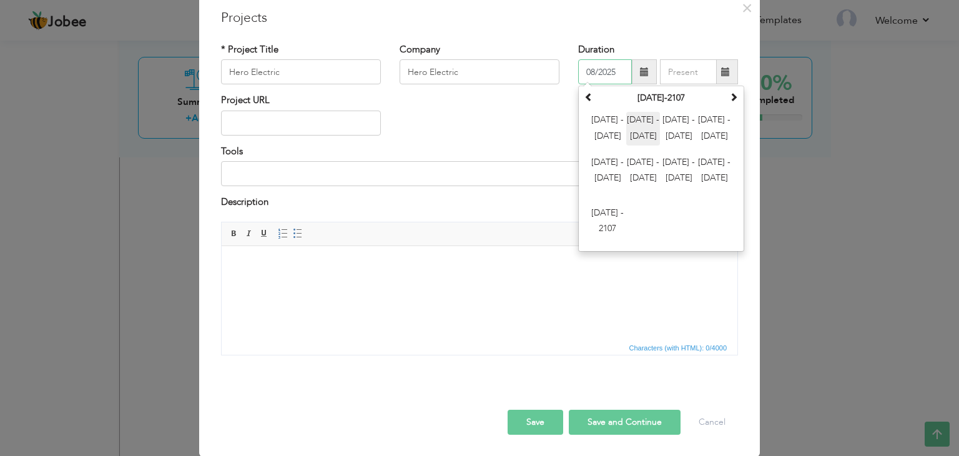
click at [648, 133] on span "2012 - 2023" at bounding box center [643, 129] width 34 height 34
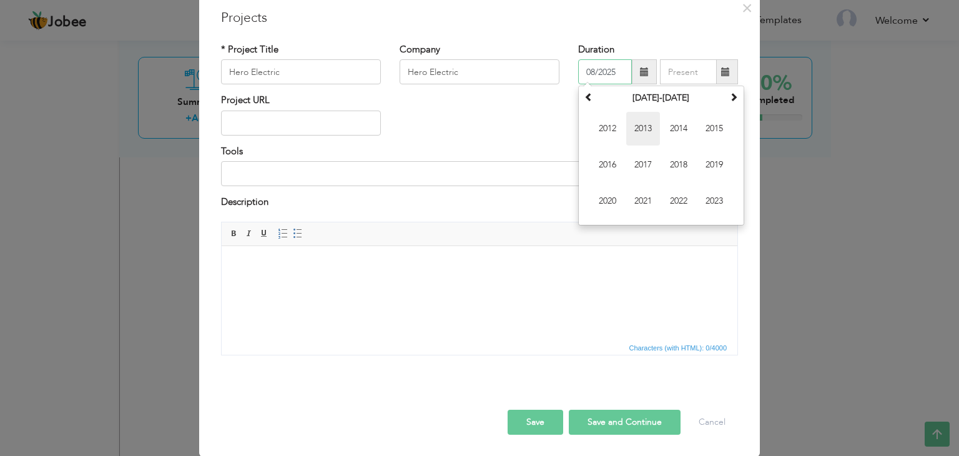
click at [640, 127] on span "2013" at bounding box center [643, 129] width 34 height 34
click at [660, 92] on th "2013" at bounding box center [661, 98] width 130 height 19
click at [732, 98] on span at bounding box center [733, 96] width 9 height 9
click at [644, 159] on span "2023" at bounding box center [643, 165] width 34 height 34
click at [679, 193] on span "Nov" at bounding box center [679, 201] width 34 height 34
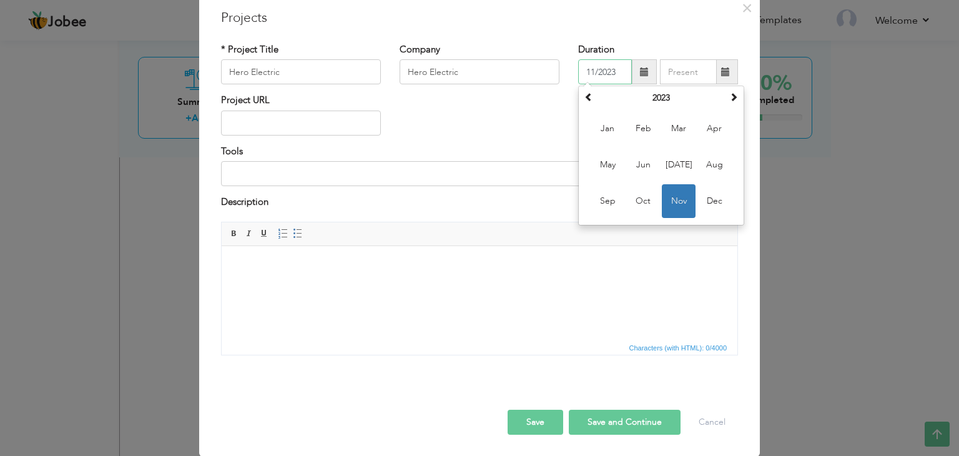
click at [617, 67] on input "11/2023" at bounding box center [605, 71] width 54 height 25
click at [589, 69] on input "11/2013" at bounding box center [605, 71] width 54 height 25
type input "10/2013"
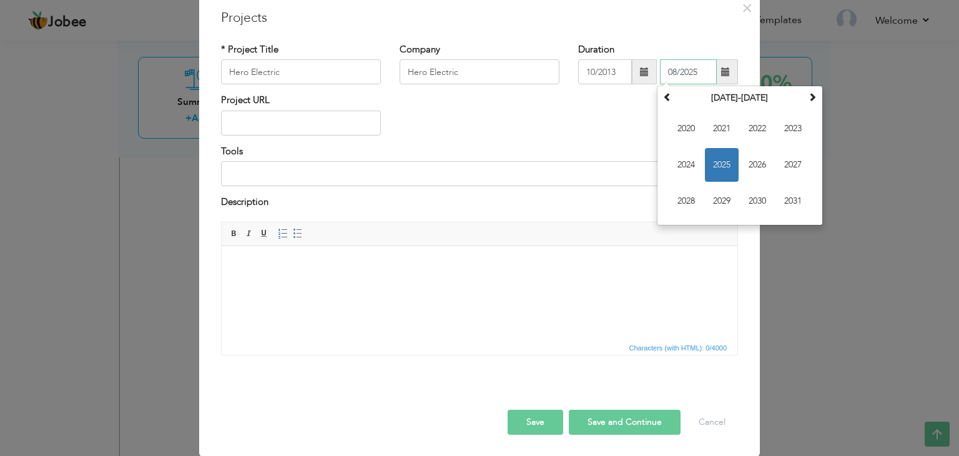
click at [684, 62] on input "08/2025" at bounding box center [688, 71] width 57 height 25
click at [701, 68] on input "08/2025" at bounding box center [688, 71] width 57 height 25
type input "08/2023"
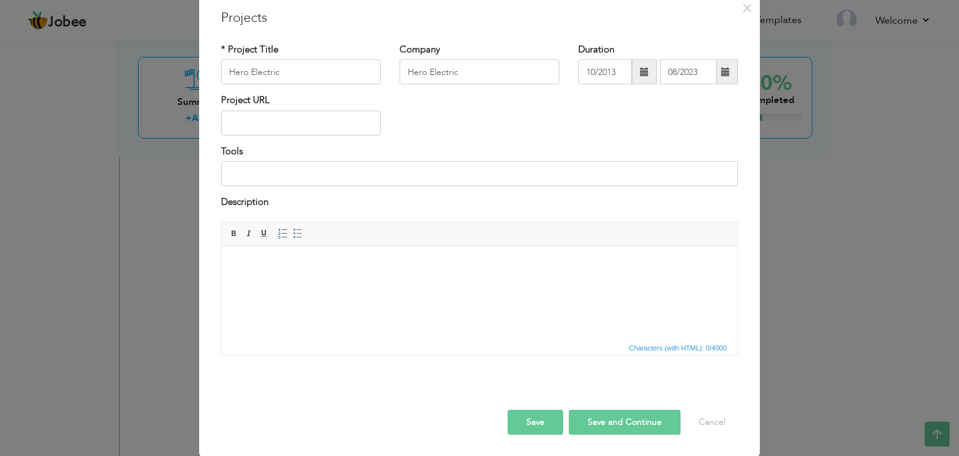
click at [551, 110] on div "Project URL" at bounding box center [480, 119] width 536 height 51
click at [347, 121] on input "text" at bounding box center [301, 123] width 160 height 25
type input "www.heroelectric.com"
click at [316, 170] on input at bounding box center [479, 173] width 517 height 25
type input "Social Media, WordPress"
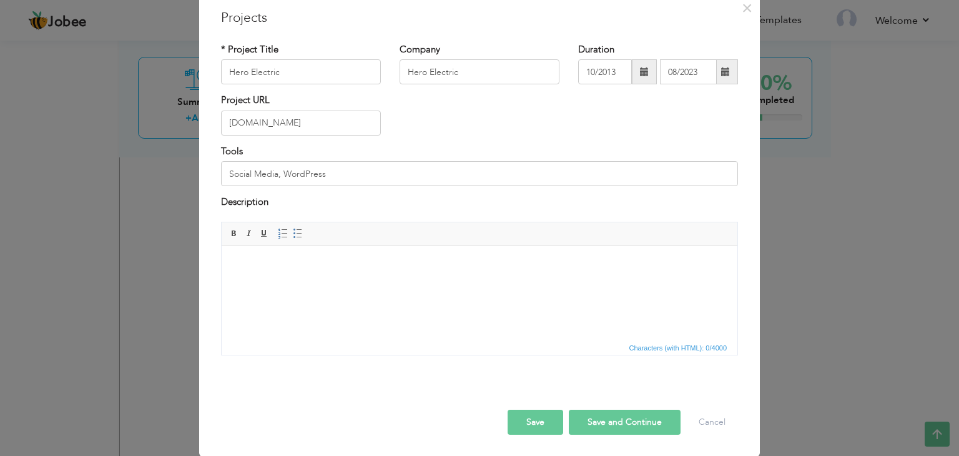
click at [292, 283] on html at bounding box center [480, 264] width 516 height 38
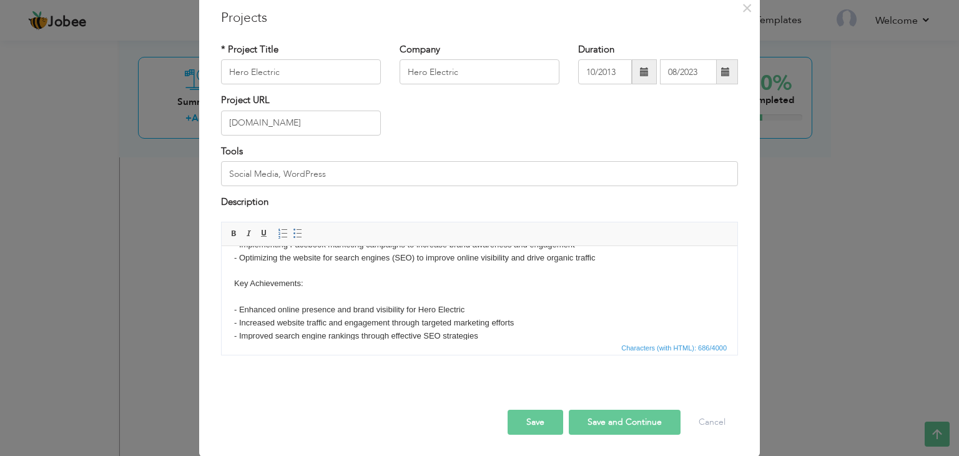
click at [639, 412] on button "Save and Continue" at bounding box center [625, 422] width 112 height 25
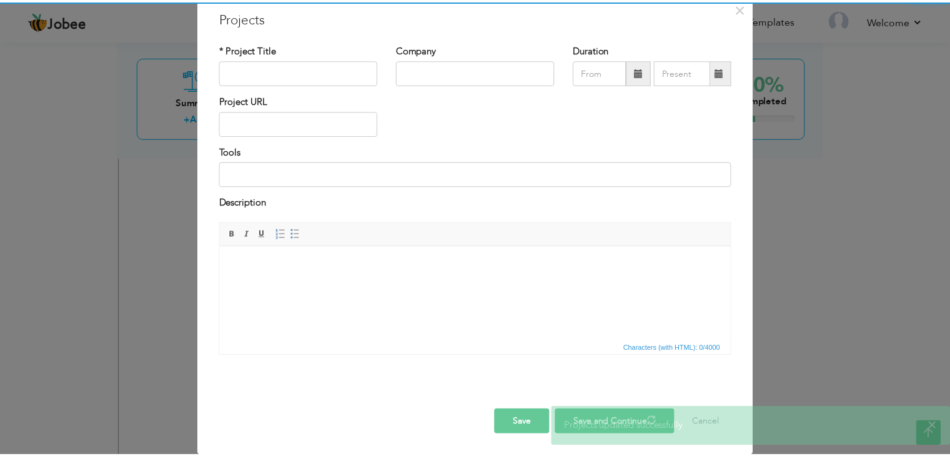
scroll to position [0, 0]
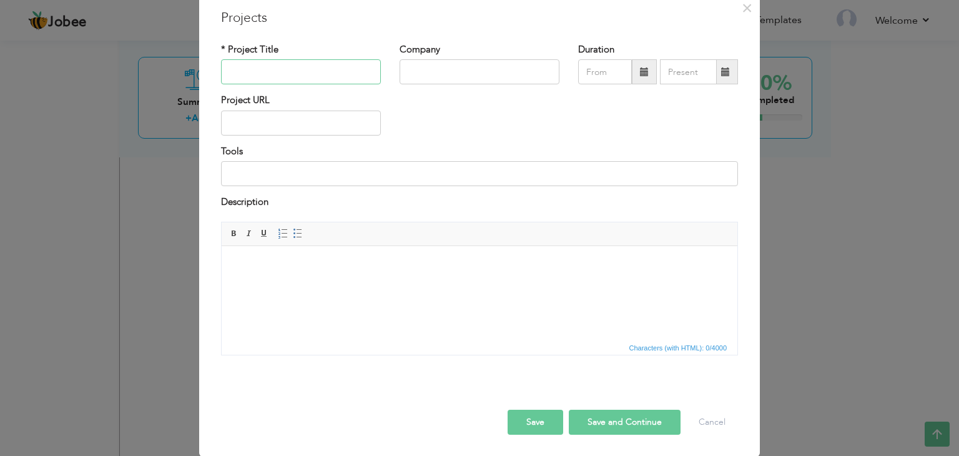
click at [321, 82] on input "text" at bounding box center [301, 71] width 160 height 25
type input "High Star"
click at [417, 81] on input "text" at bounding box center [480, 71] width 160 height 25
type input "High Star Services"
click at [317, 123] on input "text" at bounding box center [301, 123] width 160 height 25
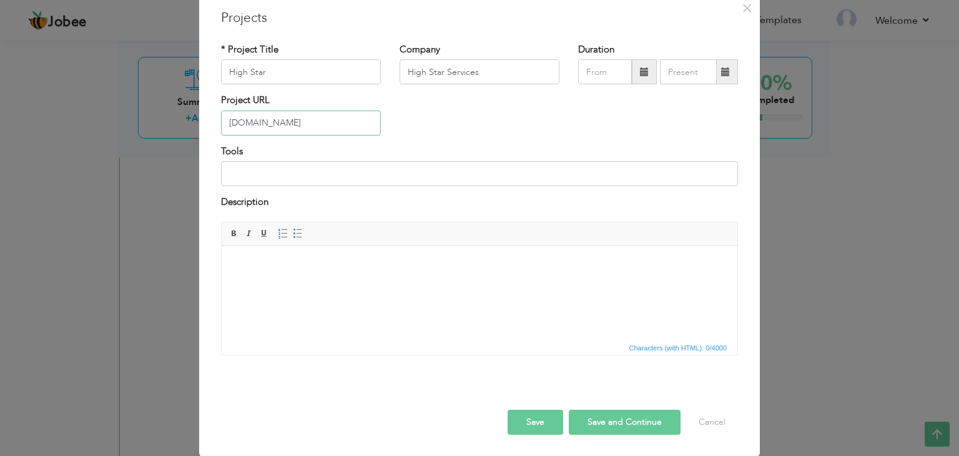
type input "www.highstarservices.com"
click at [323, 179] on input at bounding box center [479, 173] width 517 height 25
type input "wordPress"
click at [330, 277] on html at bounding box center [480, 264] width 516 height 38
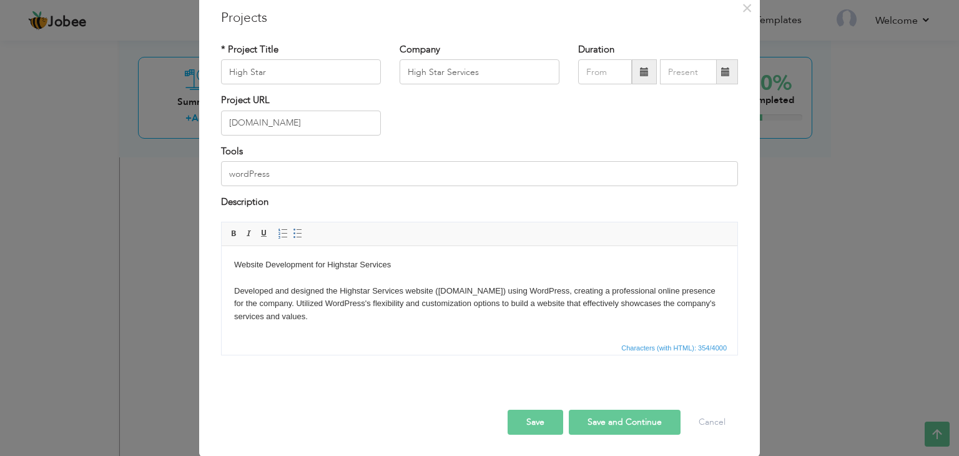
click at [605, 418] on button "Save and Continue" at bounding box center [625, 422] width 112 height 25
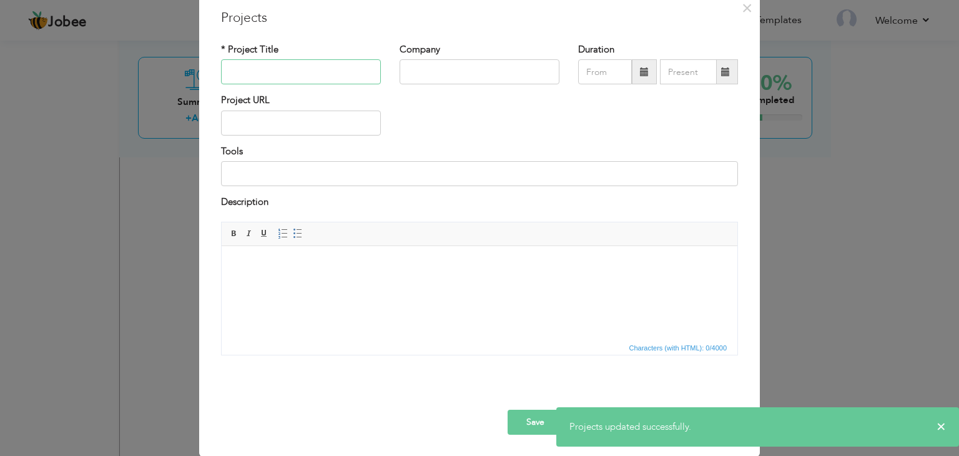
click at [317, 76] on input "text" at bounding box center [301, 71] width 160 height 25
type input "UMS"
click at [417, 74] on input "text" at bounding box center [480, 71] width 160 height 25
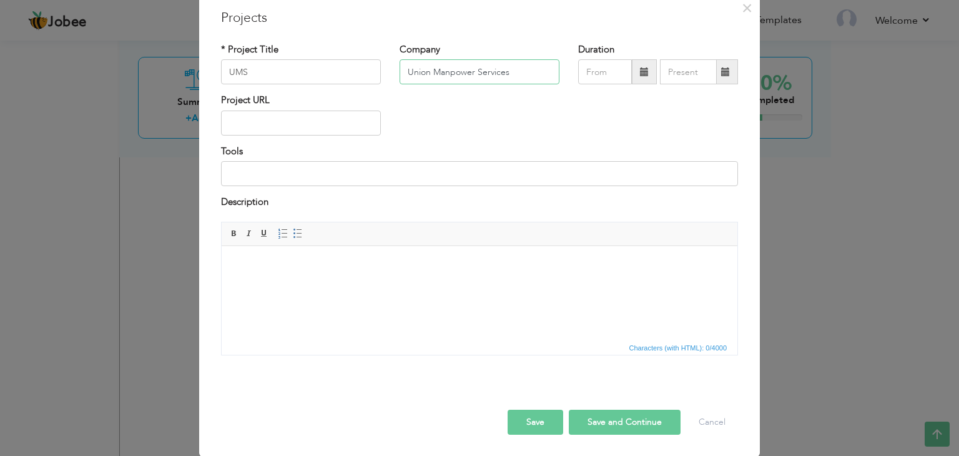
type input "Union Manpower Services"
click at [306, 119] on input "text" at bounding box center [301, 123] width 160 height 25
type input "www.umspk.com"
click at [297, 175] on input at bounding box center [479, 173] width 517 height 25
type input "wordPress, Social media"
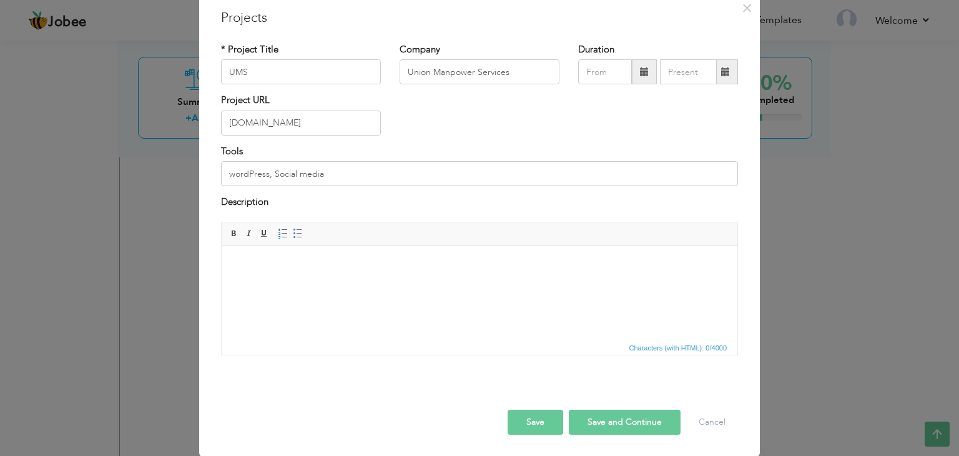
click at [391, 283] on html at bounding box center [480, 264] width 516 height 38
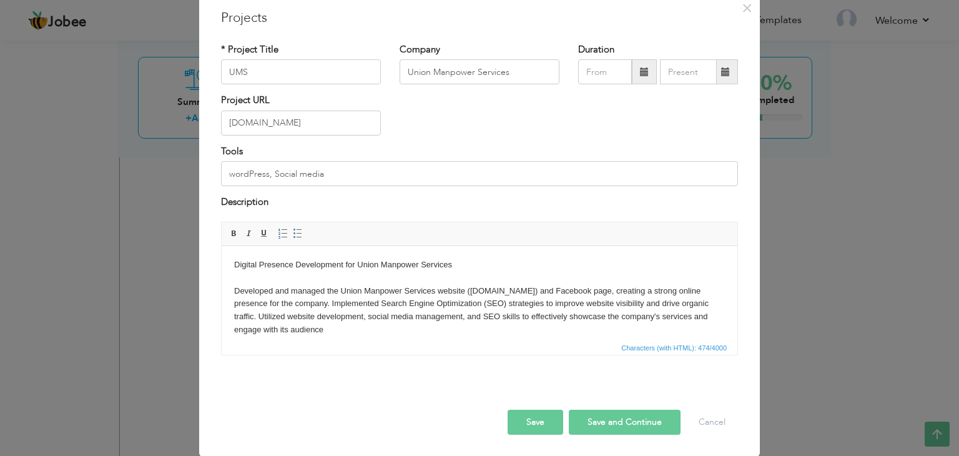
click at [534, 416] on button "Save" at bounding box center [536, 422] width 56 height 25
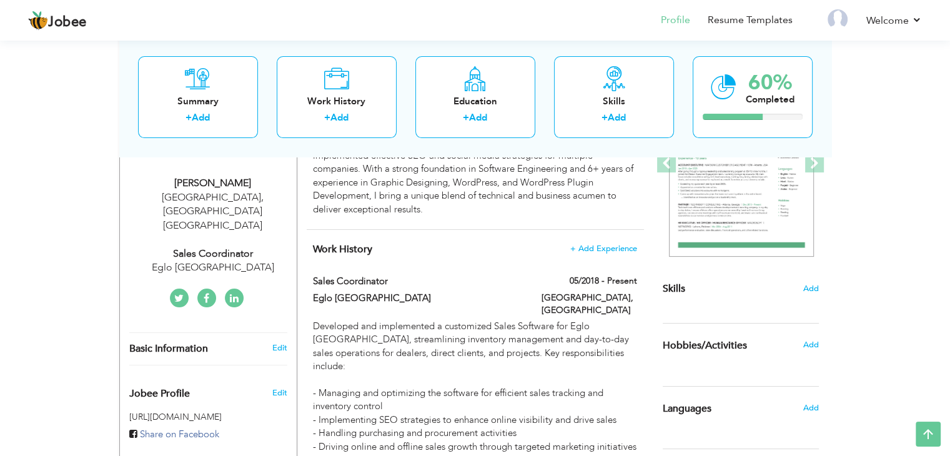
scroll to position [292, 0]
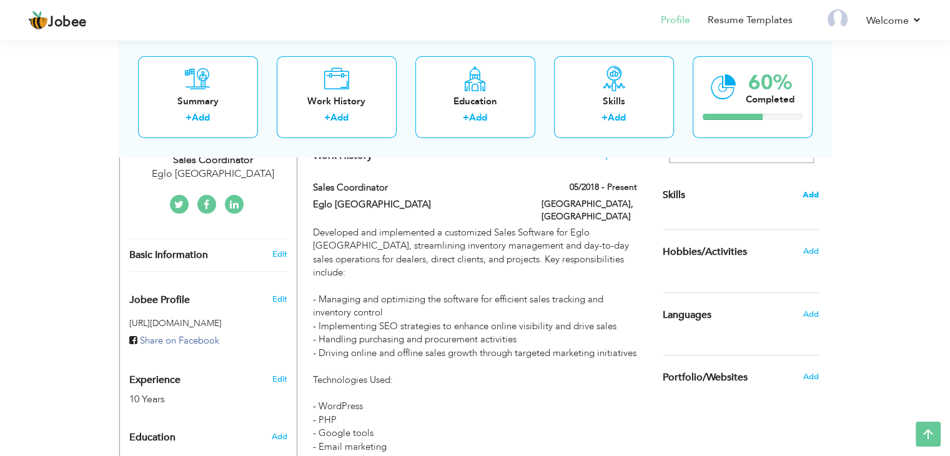
click at [812, 197] on span "Add" at bounding box center [810, 195] width 16 height 12
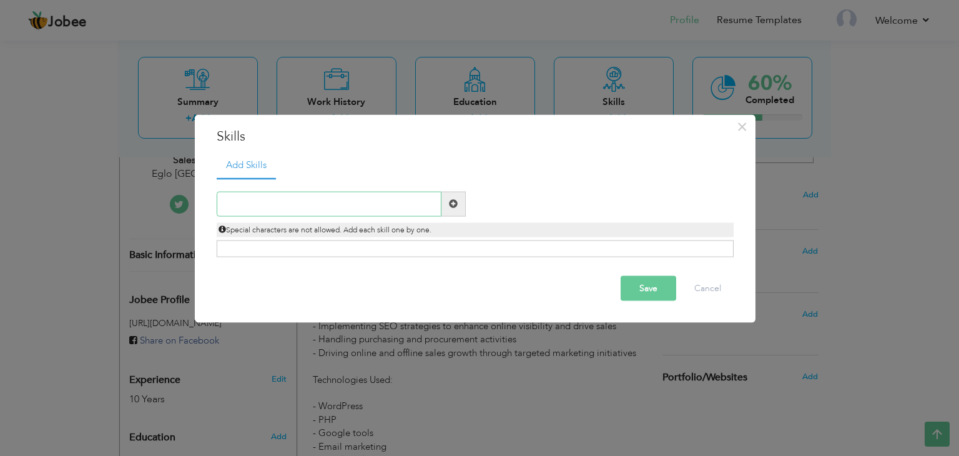
click at [426, 200] on input "text" at bounding box center [329, 203] width 225 height 25
type input "Sales"
click at [706, 283] on button "Cancel" at bounding box center [708, 287] width 52 height 25
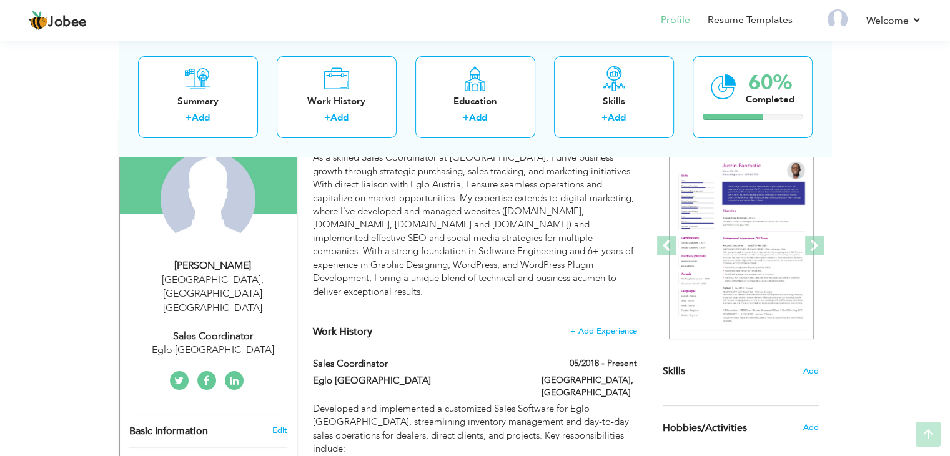
scroll to position [132, 0]
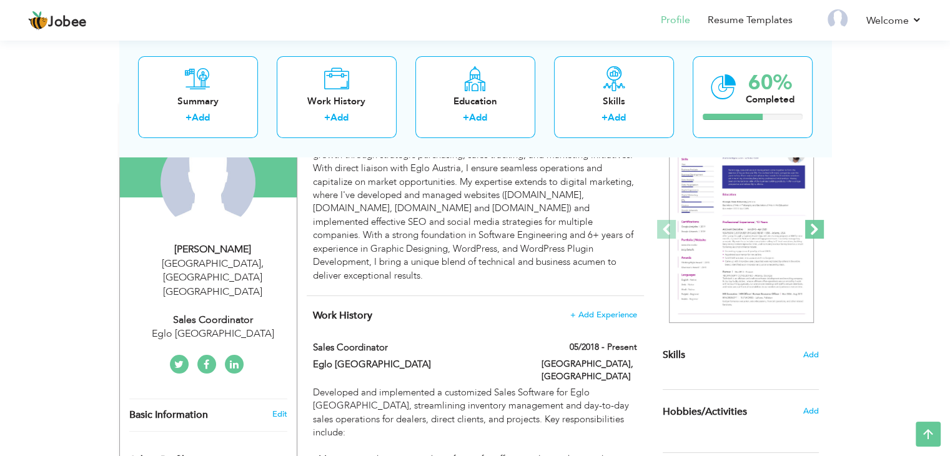
click at [817, 226] on span at bounding box center [814, 229] width 19 height 19
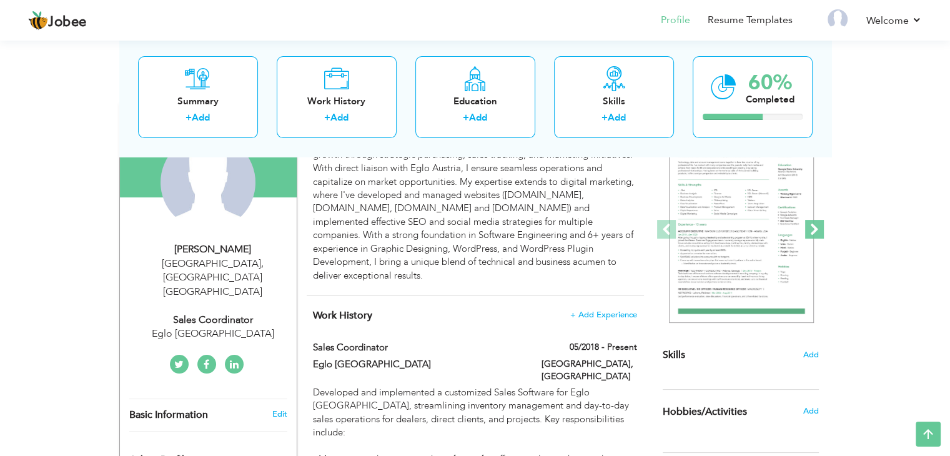
click at [817, 226] on span at bounding box center [814, 229] width 19 height 19
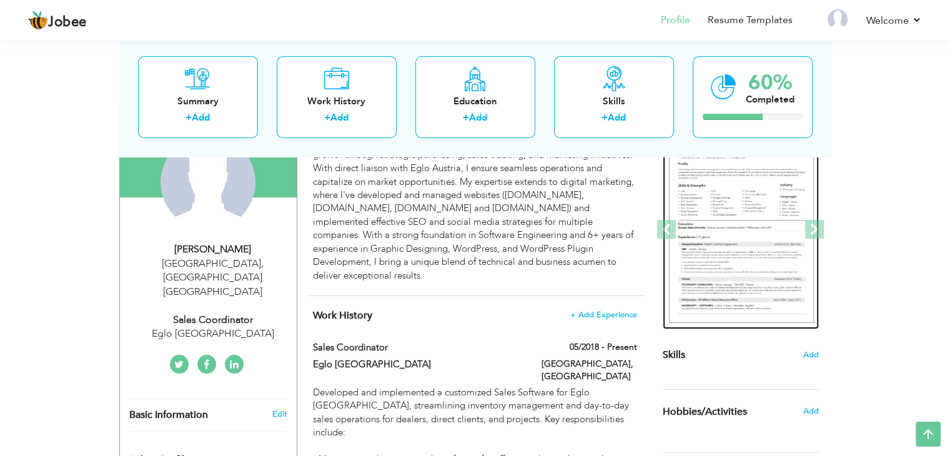
click at [781, 213] on img at bounding box center [741, 229] width 145 height 187
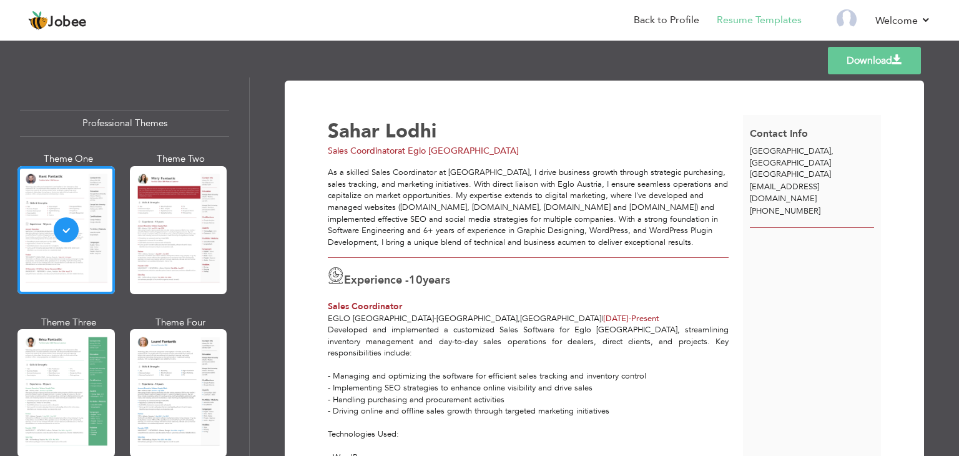
drag, startPoint x: 954, startPoint y: 111, endPoint x: 957, endPoint y: 137, distance: 26.3
click at [957, 137] on div "Download [PERSON_NAME] Sales Coordinator at Eglo [GEOGRAPHIC_DATA] Experience -…" at bounding box center [604, 266] width 709 height 378
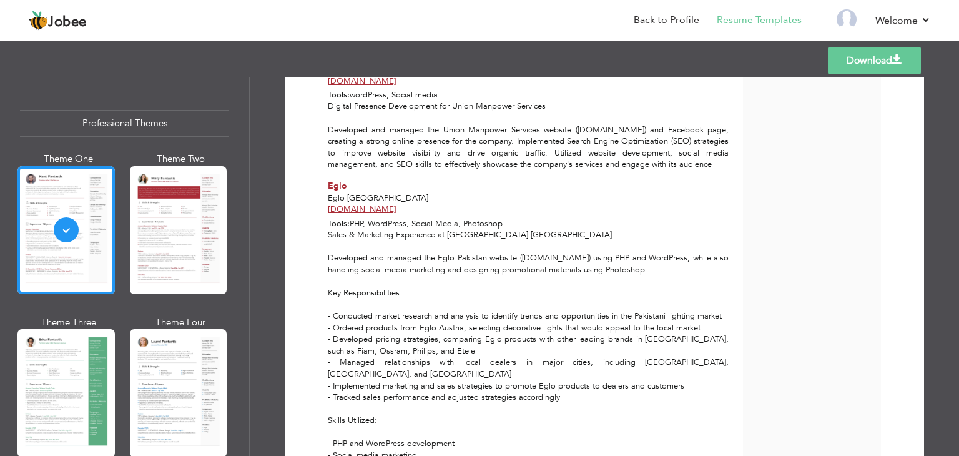
scroll to position [1286, 0]
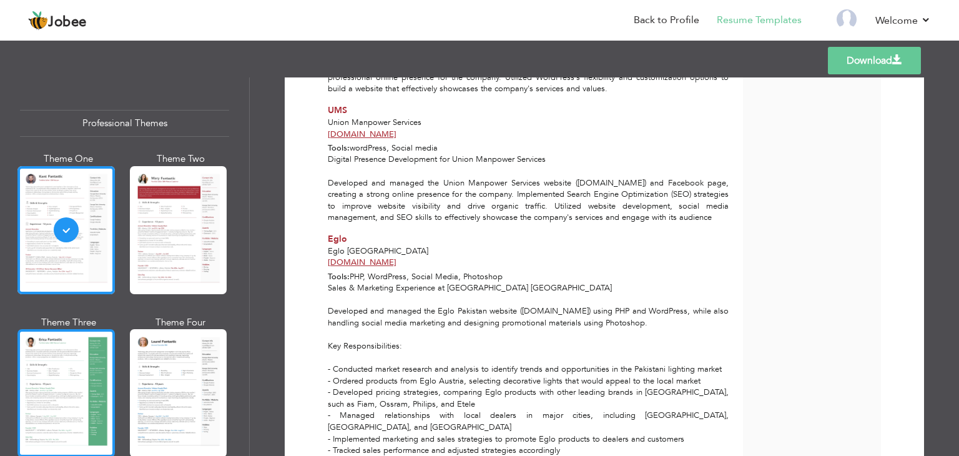
click at [78, 379] on div at bounding box center [65, 393] width 97 height 128
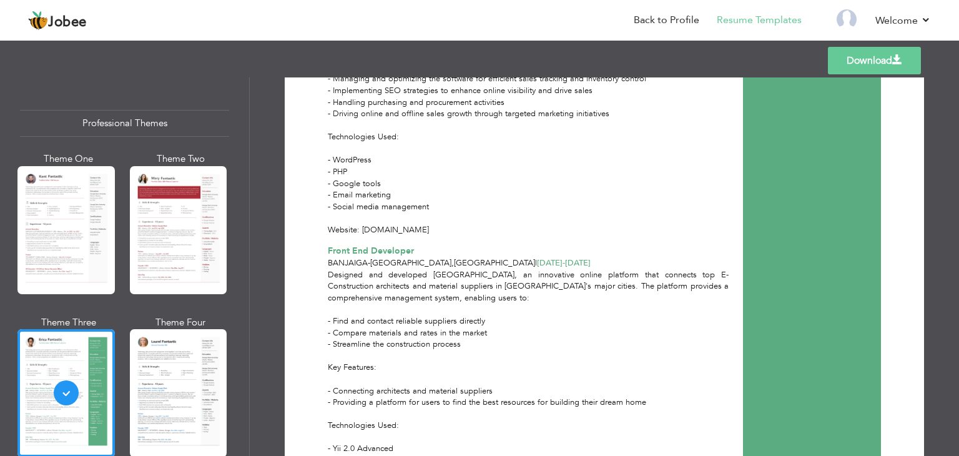
scroll to position [0, 0]
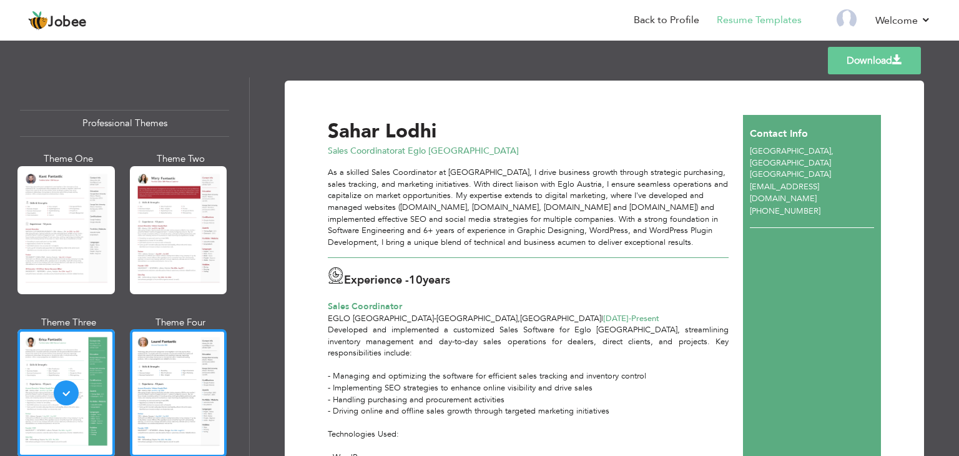
click at [195, 369] on div at bounding box center [178, 393] width 97 height 128
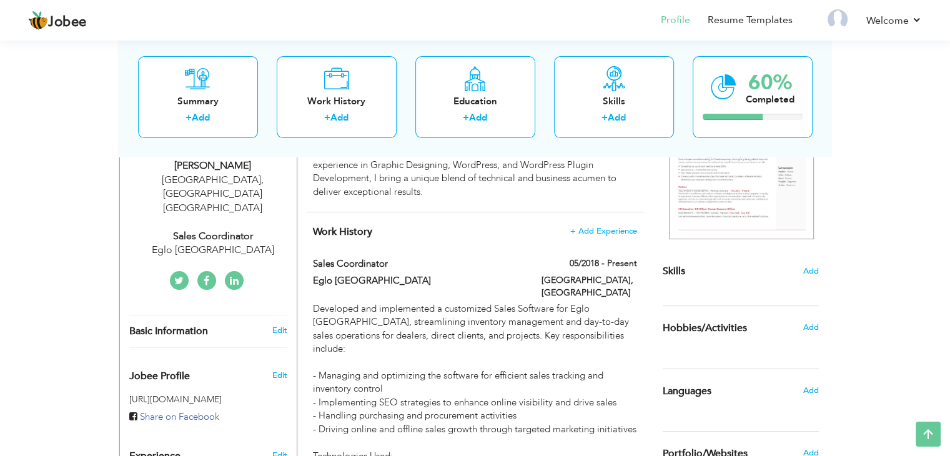
scroll to position [270, 0]
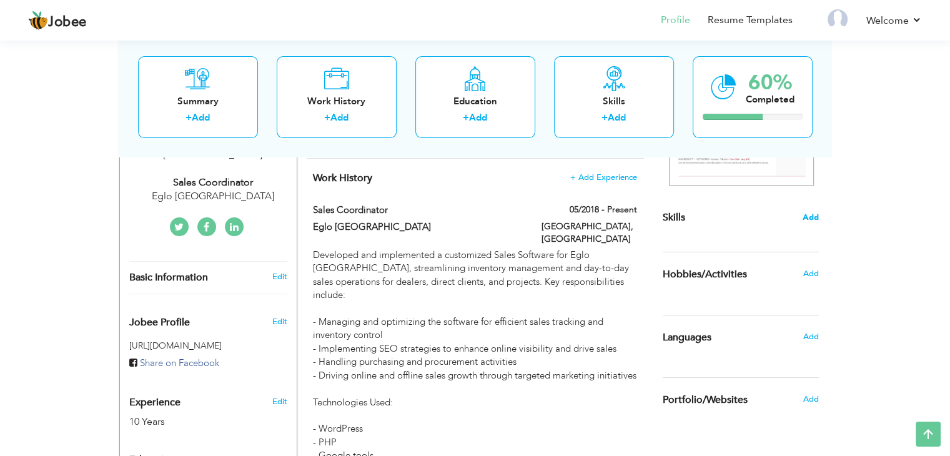
click at [812, 212] on span "Add" at bounding box center [810, 218] width 16 height 12
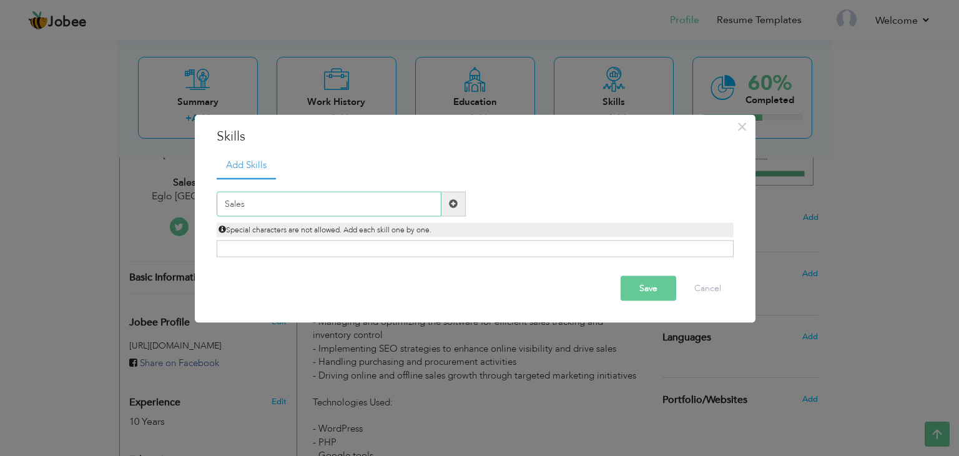
type input "Sales"
click at [451, 208] on span at bounding box center [453, 203] width 9 height 9
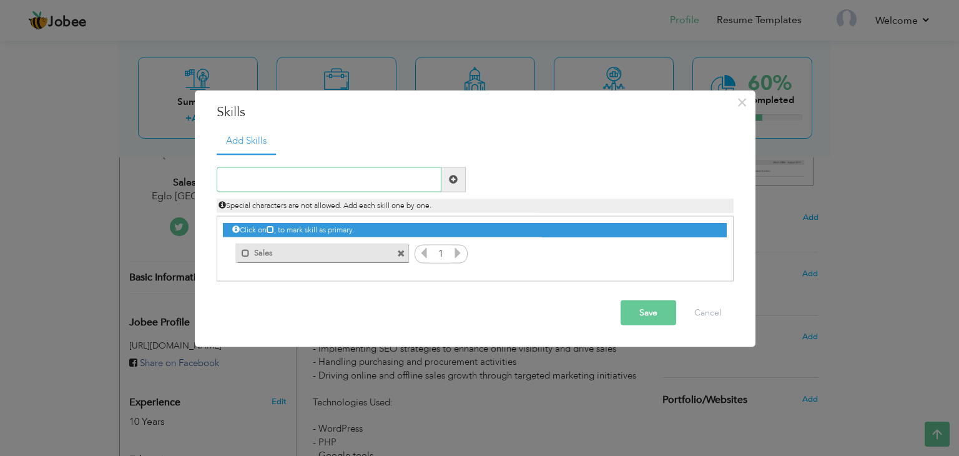
click at [373, 180] on input "text" at bounding box center [329, 179] width 225 height 25
type input "Content Writing"
click at [457, 180] on span at bounding box center [453, 179] width 9 height 9
click at [408, 175] on input "text" at bounding box center [329, 179] width 225 height 25
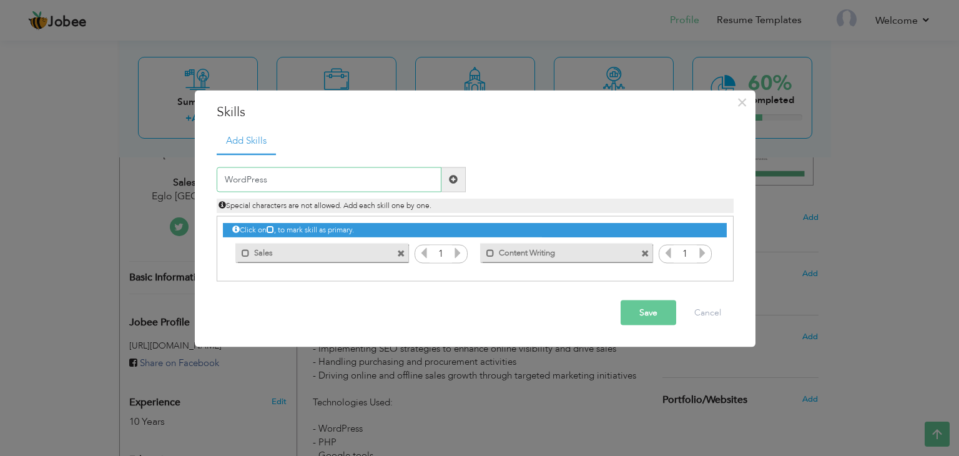
type input "WordPress"
click at [457, 180] on span at bounding box center [453, 179] width 9 height 9
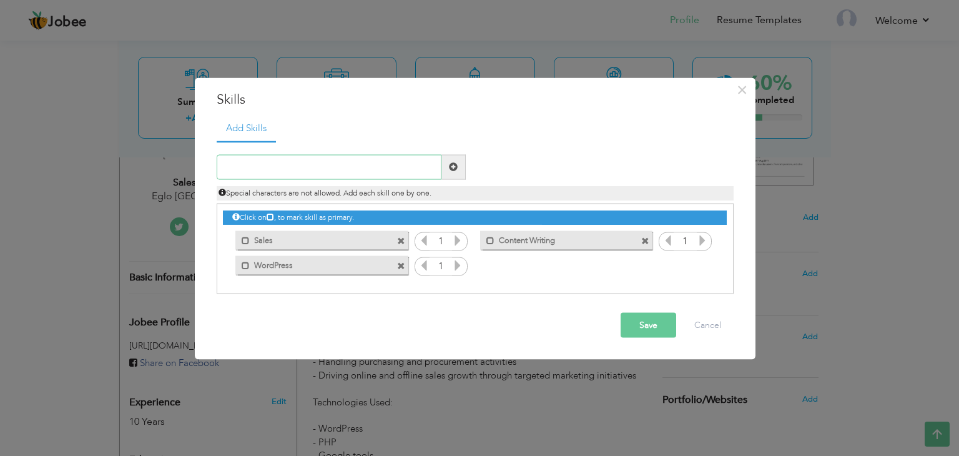
click at [412, 170] on input "text" at bounding box center [329, 166] width 225 height 25
type input "PhotoShop"
click at [451, 169] on span at bounding box center [453, 166] width 9 height 9
click at [400, 169] on input "text" at bounding box center [329, 166] width 225 height 25
type input "MS Office"
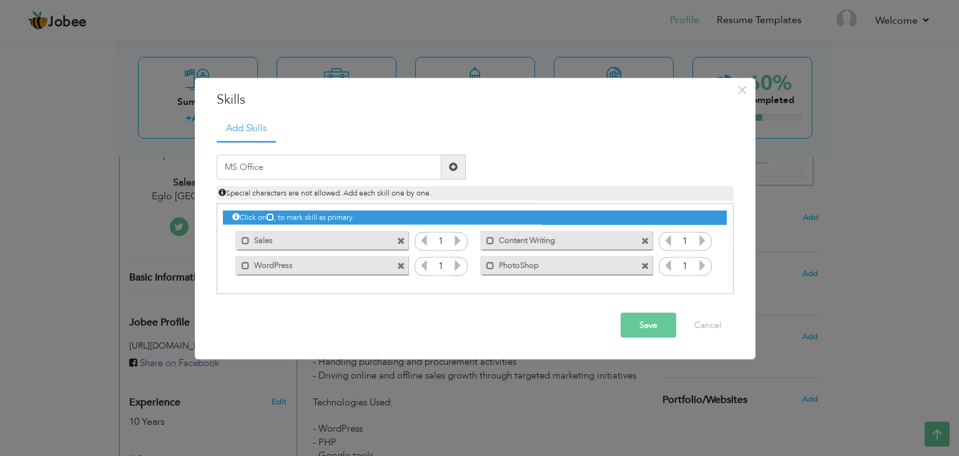
click at [458, 169] on span at bounding box center [453, 166] width 24 height 25
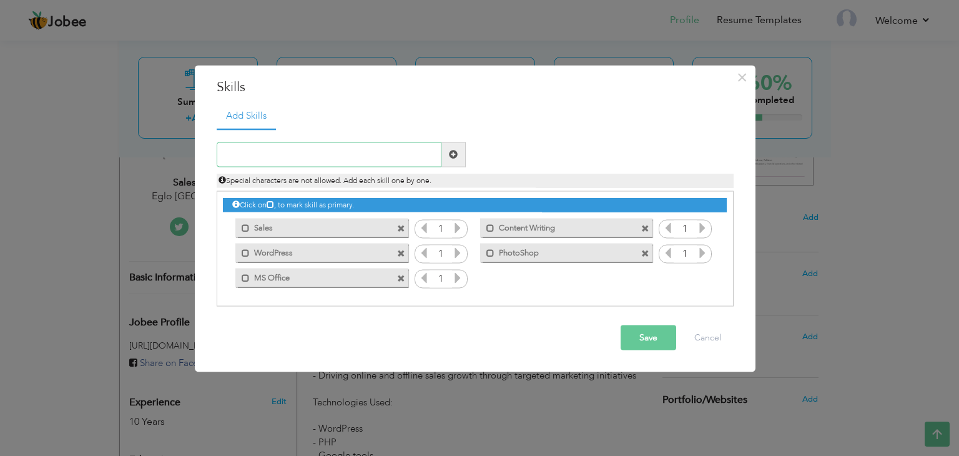
click at [396, 161] on input "text" at bounding box center [329, 154] width 225 height 25
type input "Business & Technical Writing"
click at [446, 152] on span at bounding box center [453, 154] width 24 height 25
click at [351, 148] on input "text" at bounding box center [329, 154] width 225 height 25
type input "Social Media"
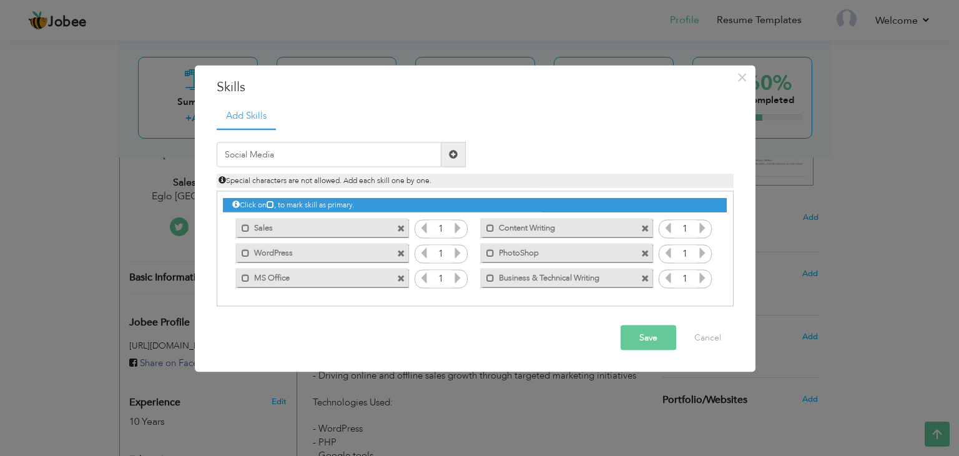
click at [452, 153] on span at bounding box center [453, 154] width 9 height 9
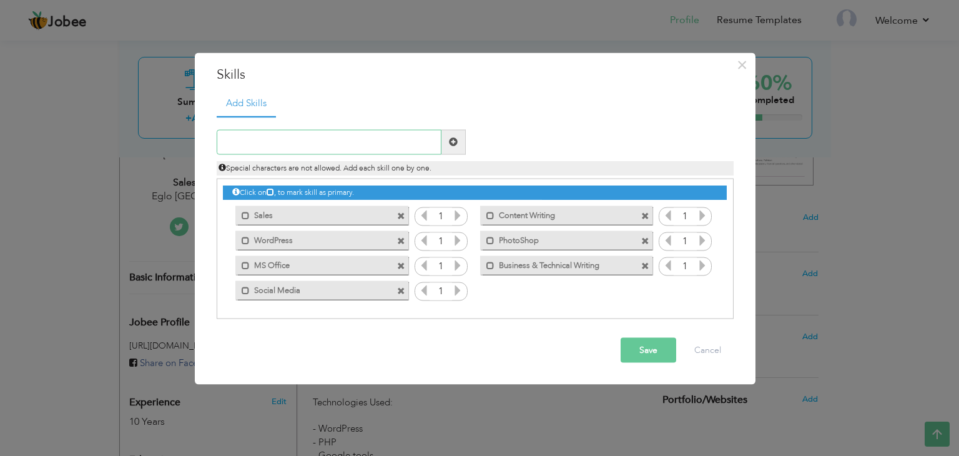
click at [397, 140] on input "text" at bounding box center [329, 141] width 225 height 25
paste input "Coordination and Communication"
type input "Coordination and Communication"
click at [449, 143] on span at bounding box center [453, 141] width 9 height 9
click at [651, 344] on button "Save" at bounding box center [649, 349] width 56 height 25
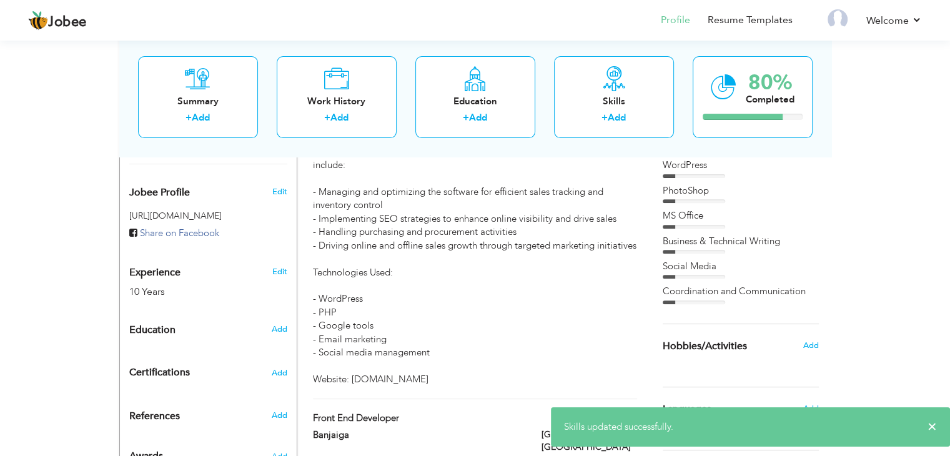
scroll to position [500, 0]
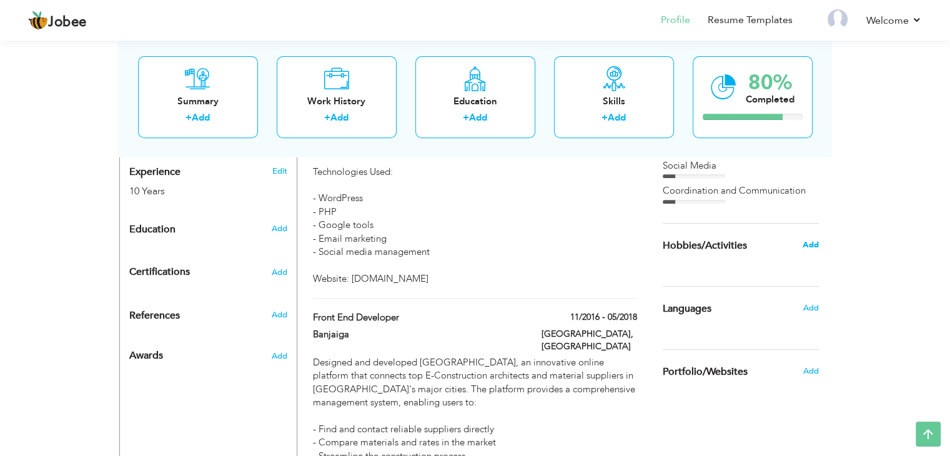
click at [811, 243] on span "Add" at bounding box center [810, 244] width 16 height 11
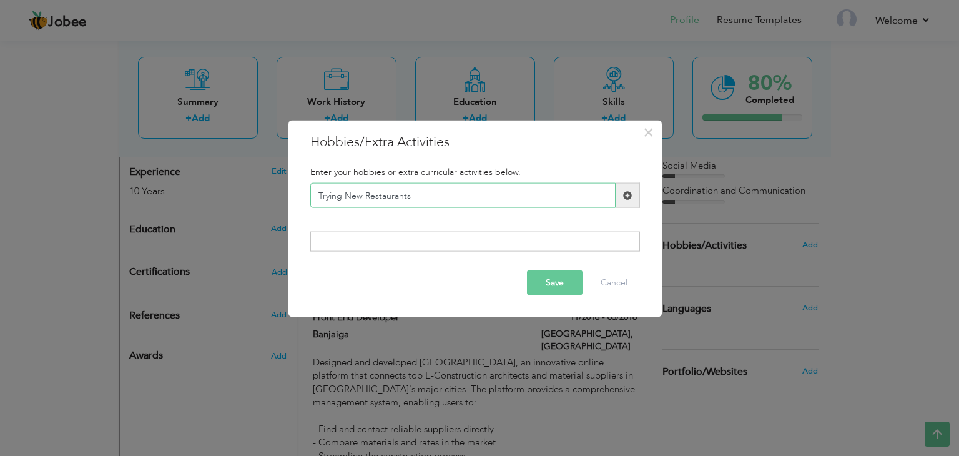
click at [383, 196] on input "Trying New Restaurants" at bounding box center [462, 195] width 305 height 25
type input "Trying New Food Places"
click at [622, 191] on span at bounding box center [628, 195] width 24 height 25
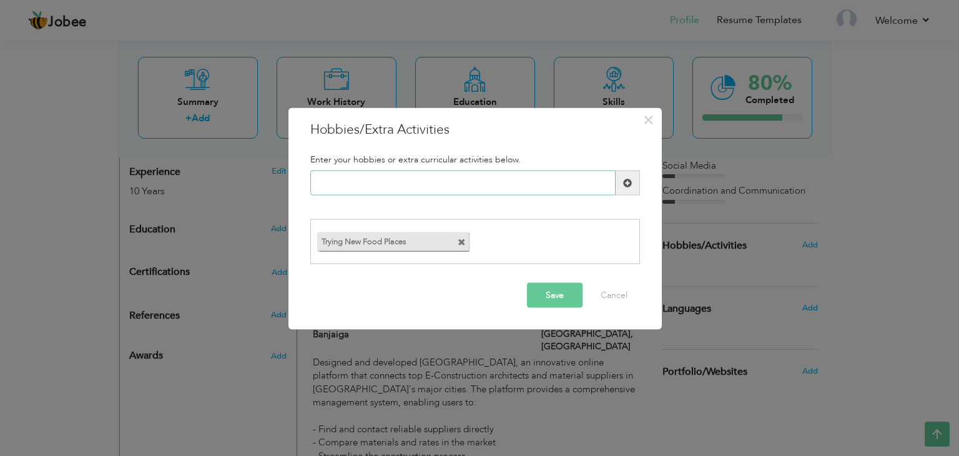
click at [569, 188] on input "text" at bounding box center [462, 182] width 305 height 25
click at [372, 184] on input "text" at bounding box center [462, 182] width 305 height 25
type input "Making Friends"
click at [629, 178] on span at bounding box center [627, 182] width 9 height 9
click at [558, 293] on button "Save" at bounding box center [555, 294] width 56 height 25
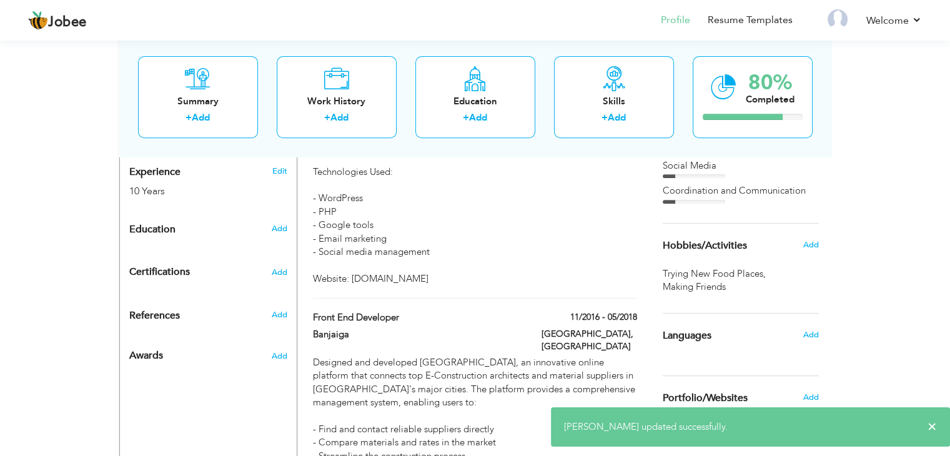
click at [815, 337] on span "Add" at bounding box center [810, 334] width 16 height 11
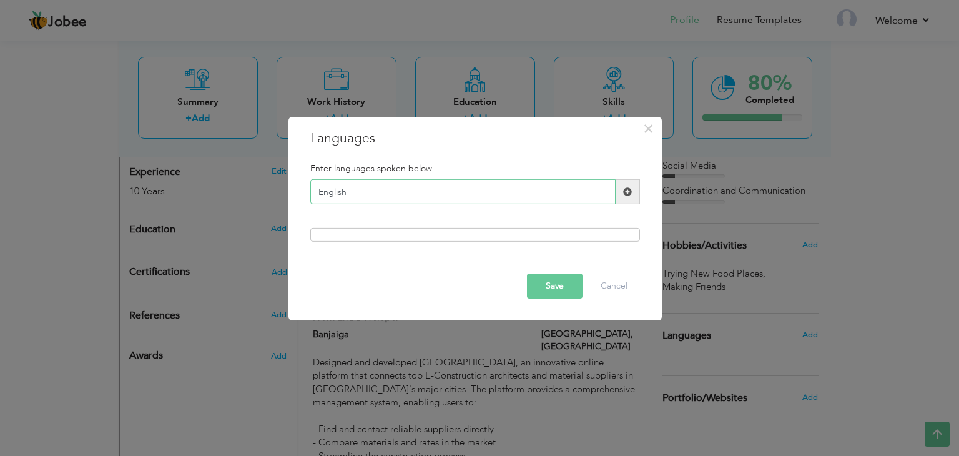
type input "English"
click at [629, 194] on span at bounding box center [627, 191] width 9 height 9
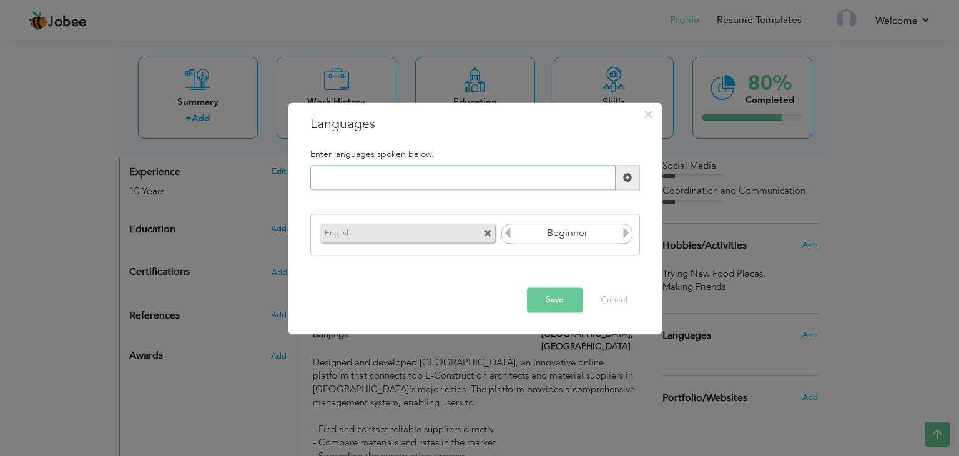
click at [569, 185] on input "text" at bounding box center [462, 177] width 305 height 25
type input "Urdu"
click at [549, 295] on button "Save" at bounding box center [555, 300] width 56 height 25
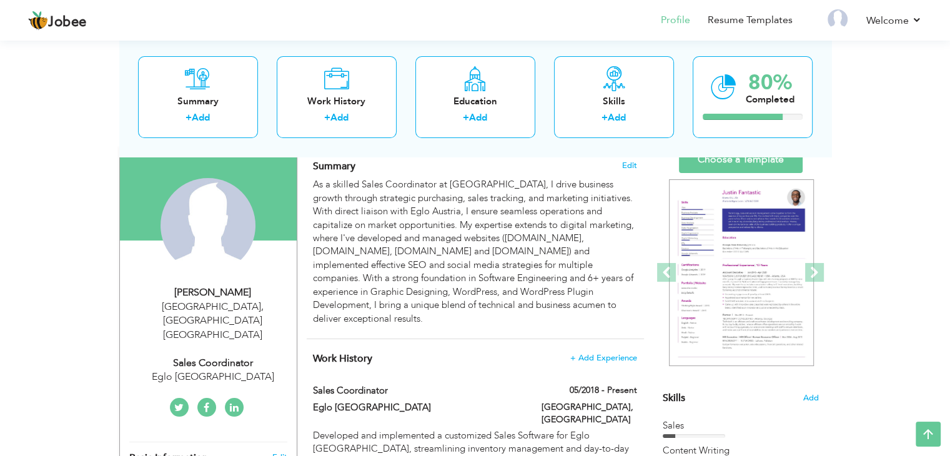
scroll to position [67, 0]
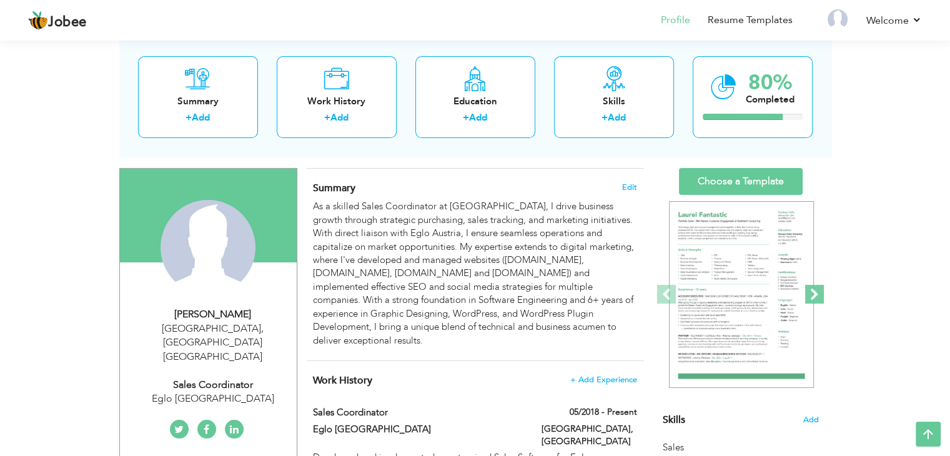
click at [814, 294] on span at bounding box center [814, 294] width 19 height 19
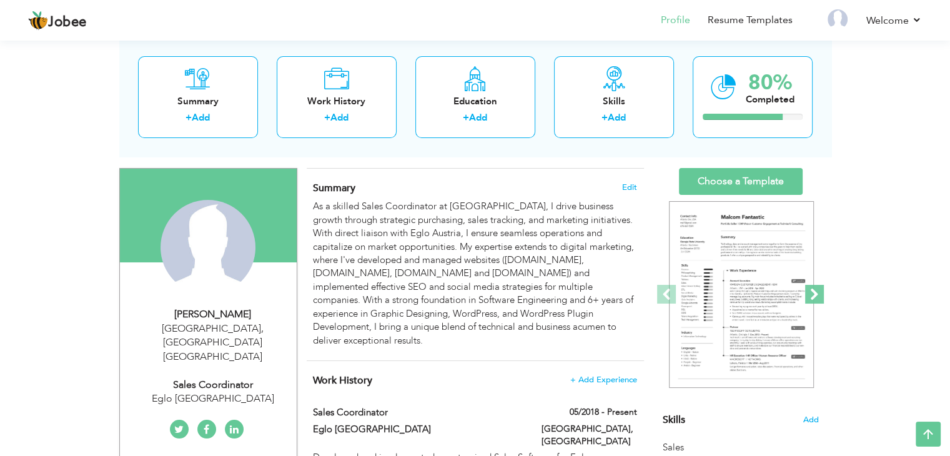
click at [814, 294] on span at bounding box center [814, 294] width 19 height 19
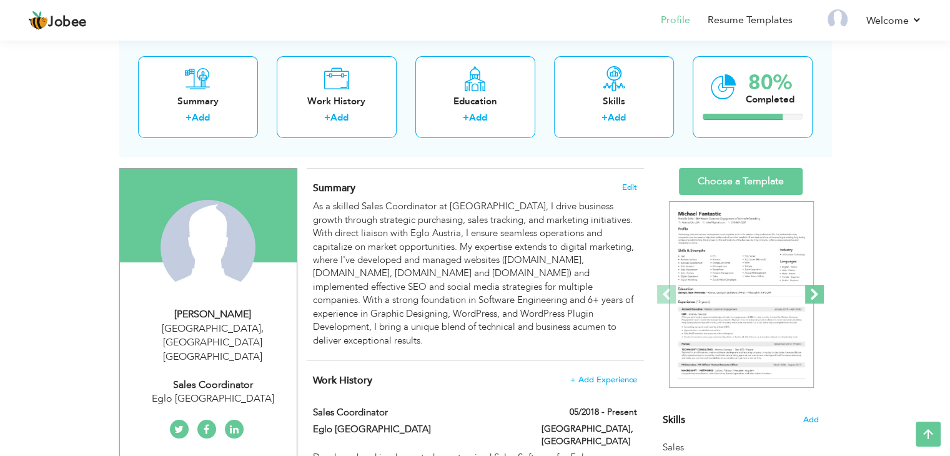
click at [814, 294] on span at bounding box center [814, 294] width 19 height 19
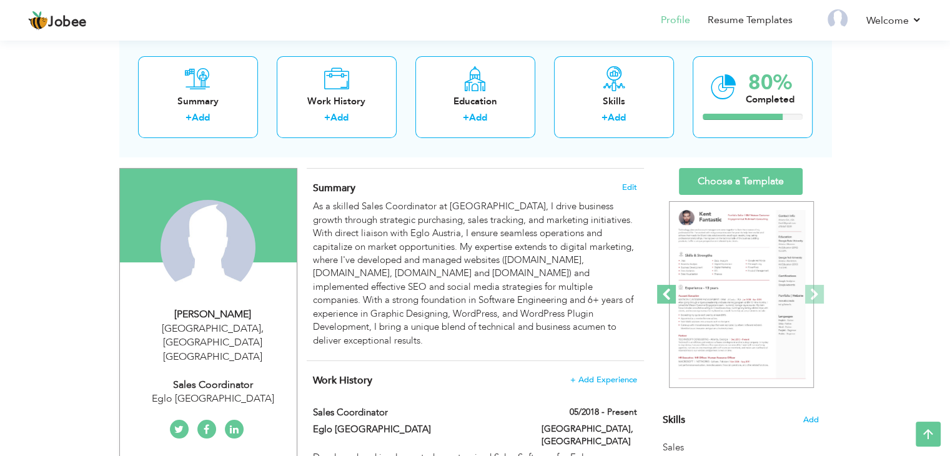
click at [670, 293] on span at bounding box center [666, 294] width 19 height 19
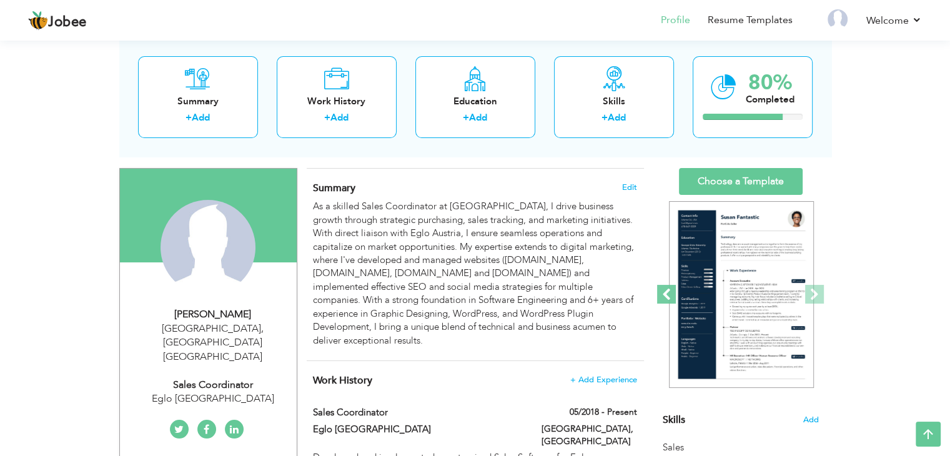
click at [670, 293] on span at bounding box center [666, 294] width 19 height 19
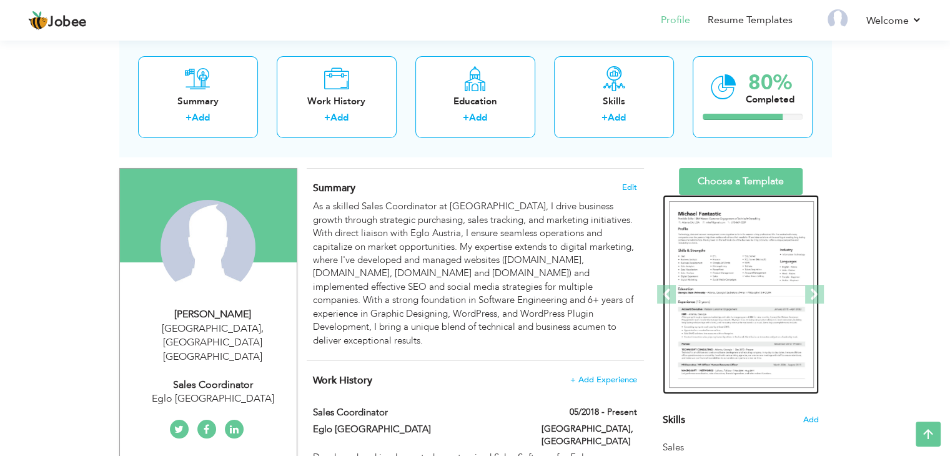
click at [730, 289] on img at bounding box center [741, 294] width 145 height 187
